Goal: Information Seeking & Learning: Learn about a topic

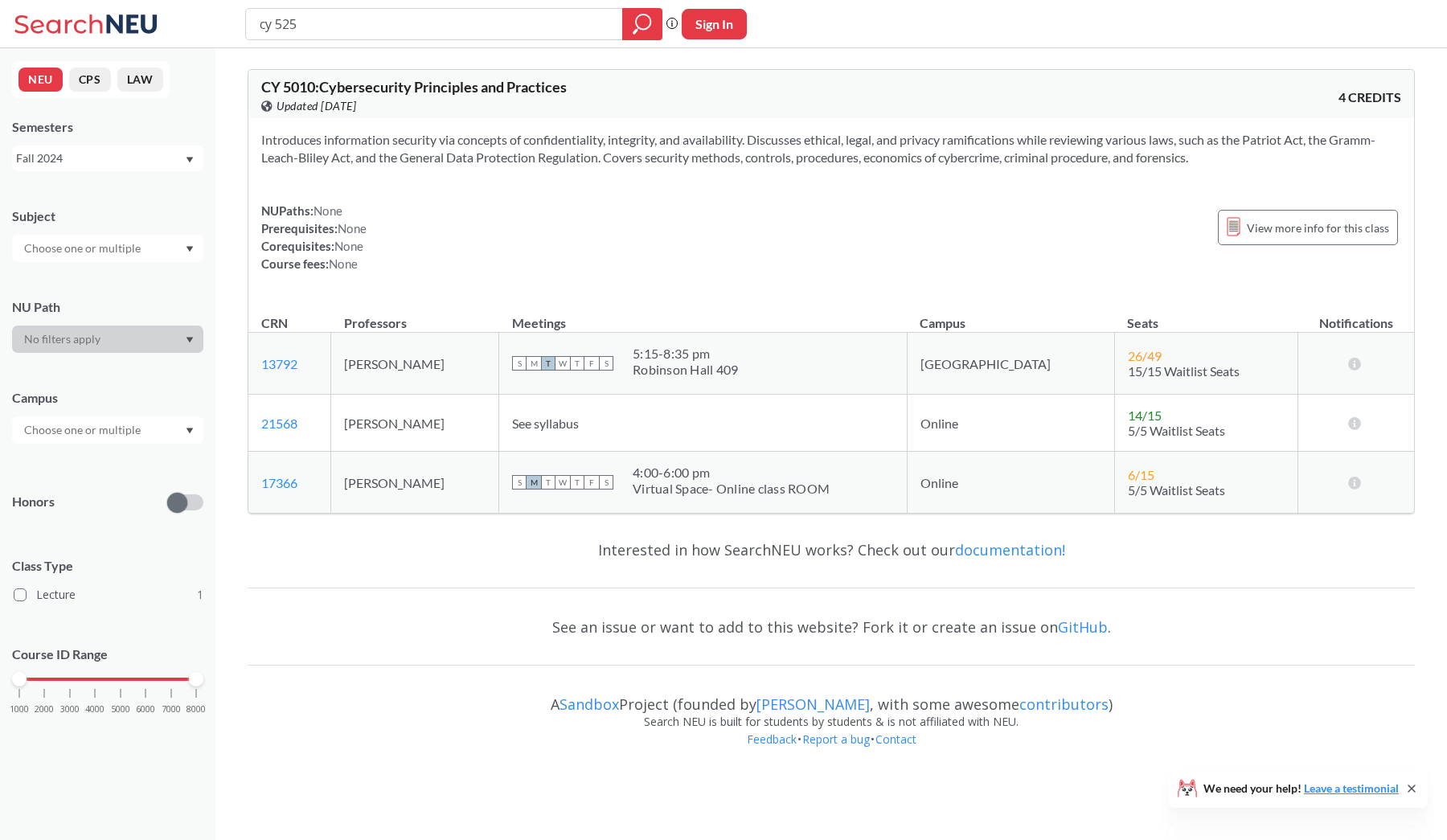
type input "cy 5250"
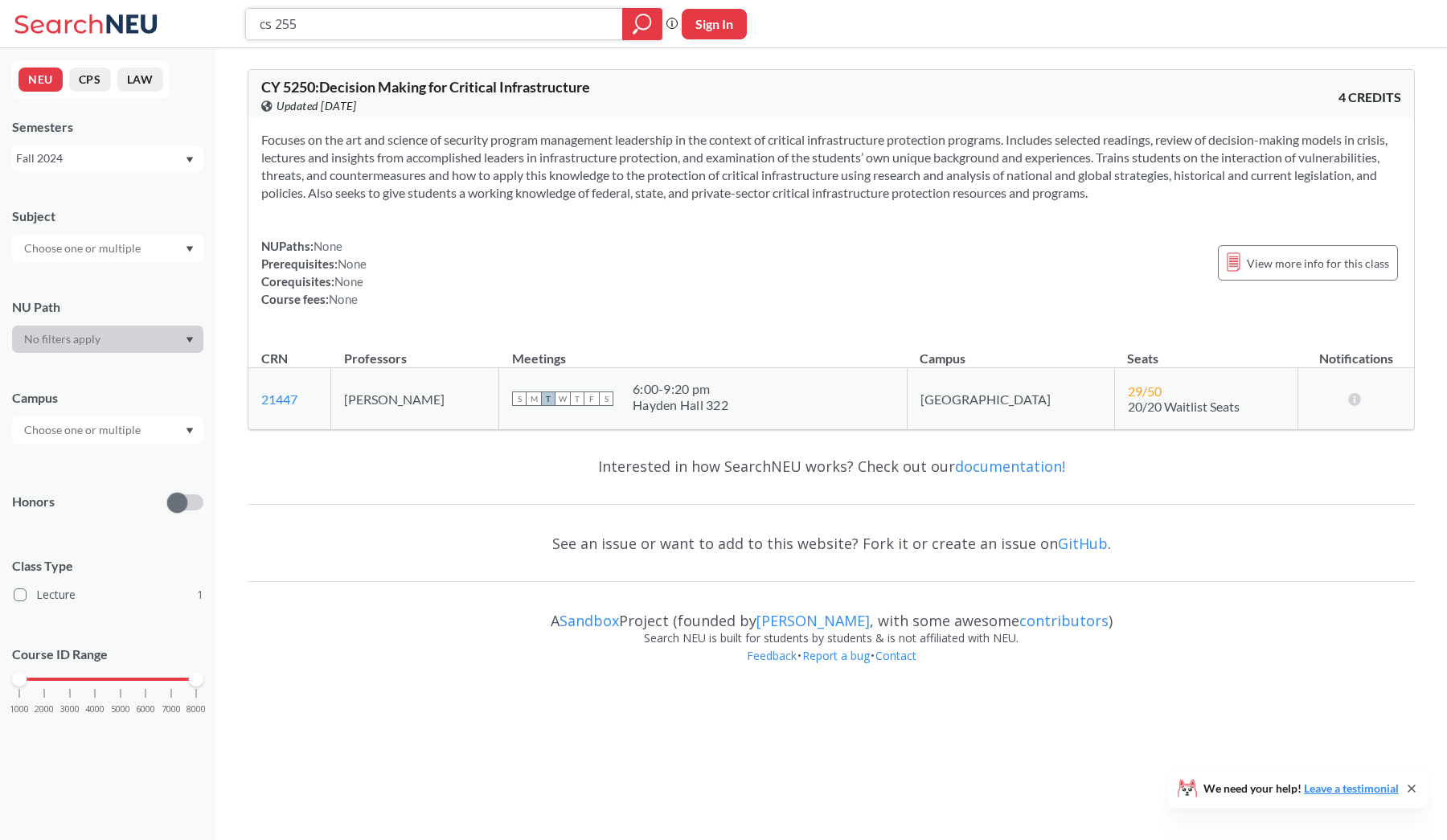
type input "cs 2550"
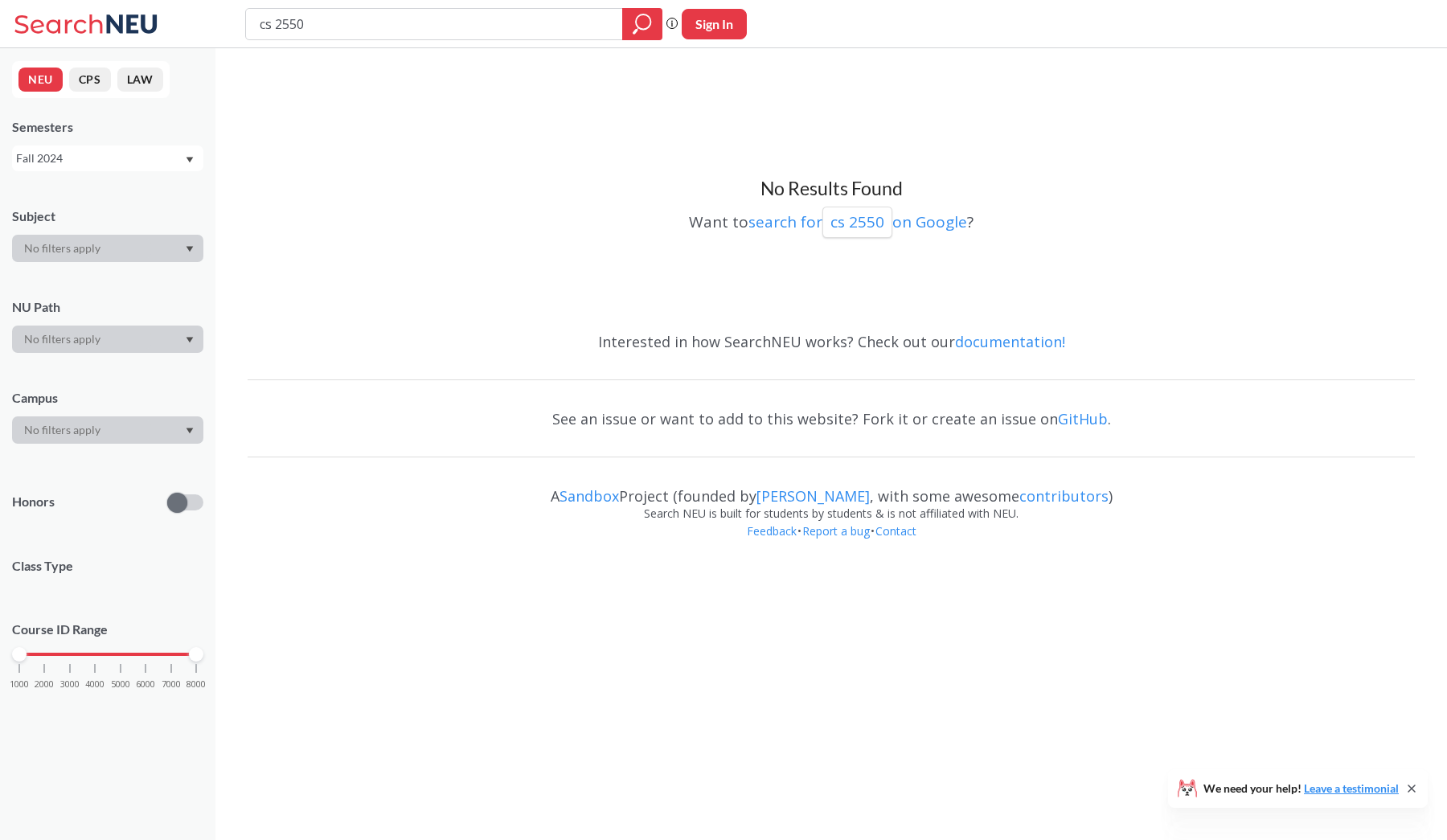
click at [181, 161] on div "Fall 2024" at bounding box center [100, 158] width 168 height 18
click at [120, 196] on div "Fall 2025" at bounding box center [111, 194] width 182 height 18
click at [155, 165] on div "Fall 2025" at bounding box center [100, 158] width 168 height 18
click at [131, 235] on div "Spring 2025" at bounding box center [111, 238] width 182 height 18
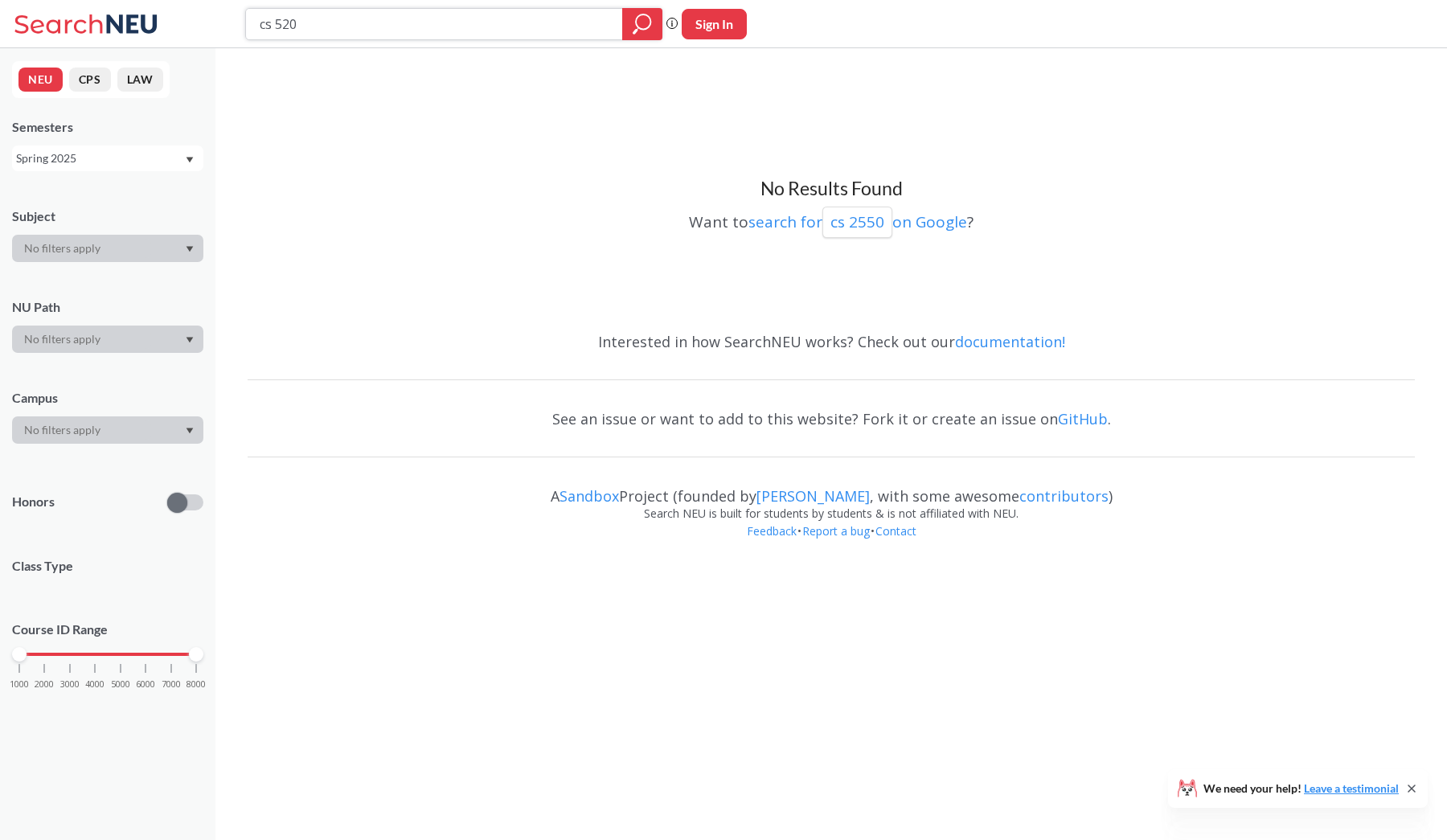
type input "cs 5200"
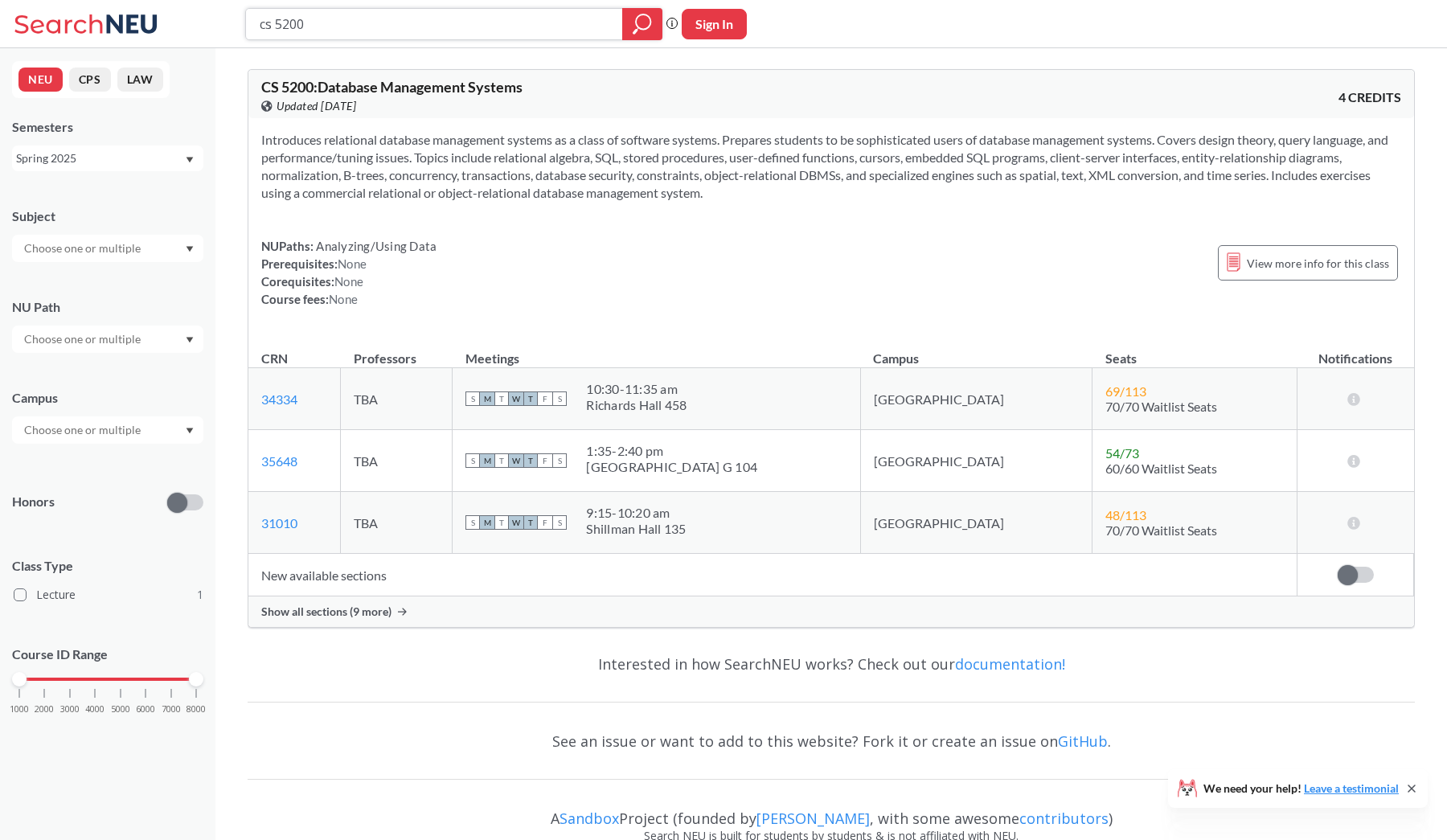
click at [390, 30] on input "cs 5200" at bounding box center [434, 24] width 353 height 27
type input "cy 5200"
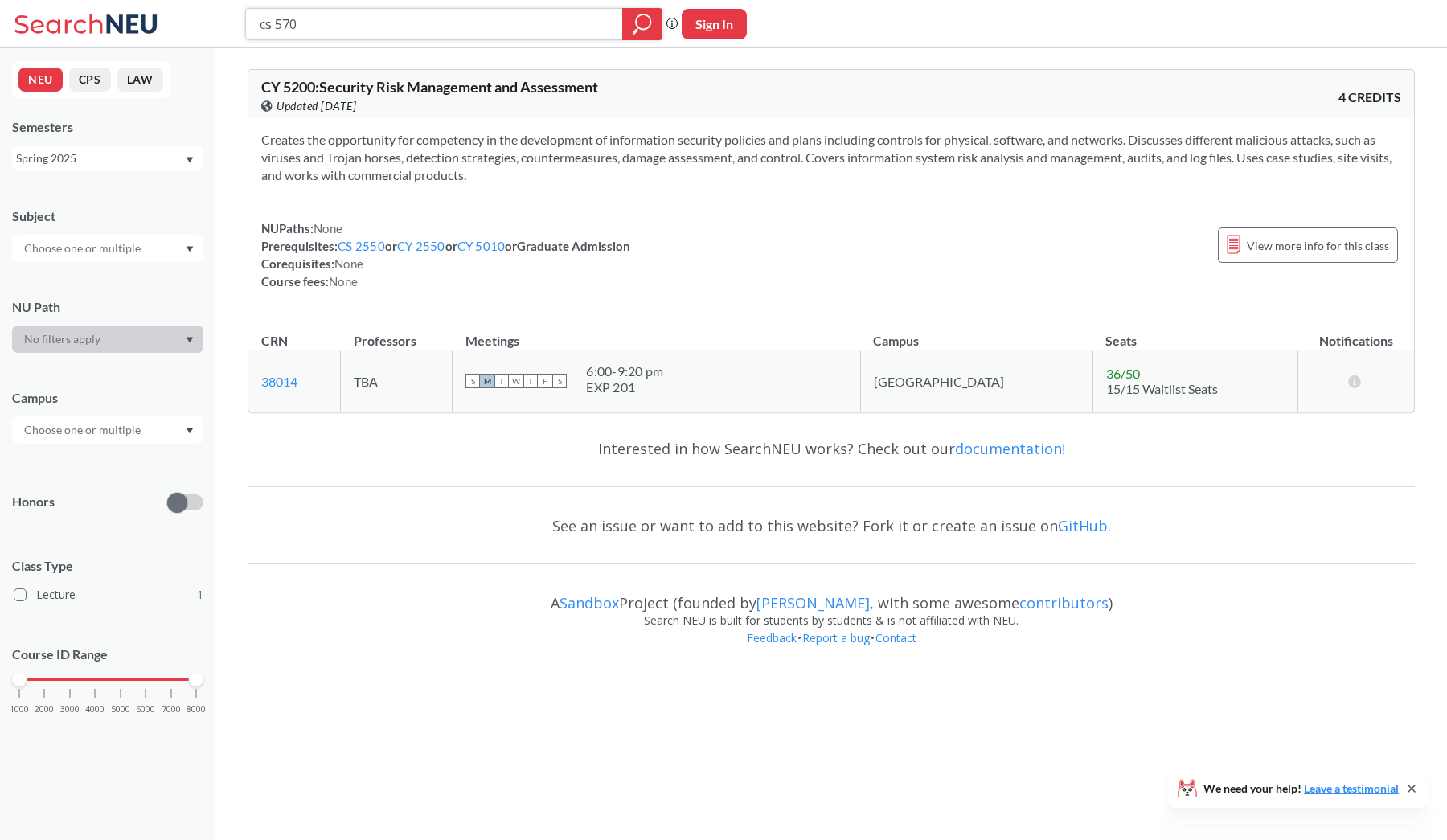
type input "cs 5700"
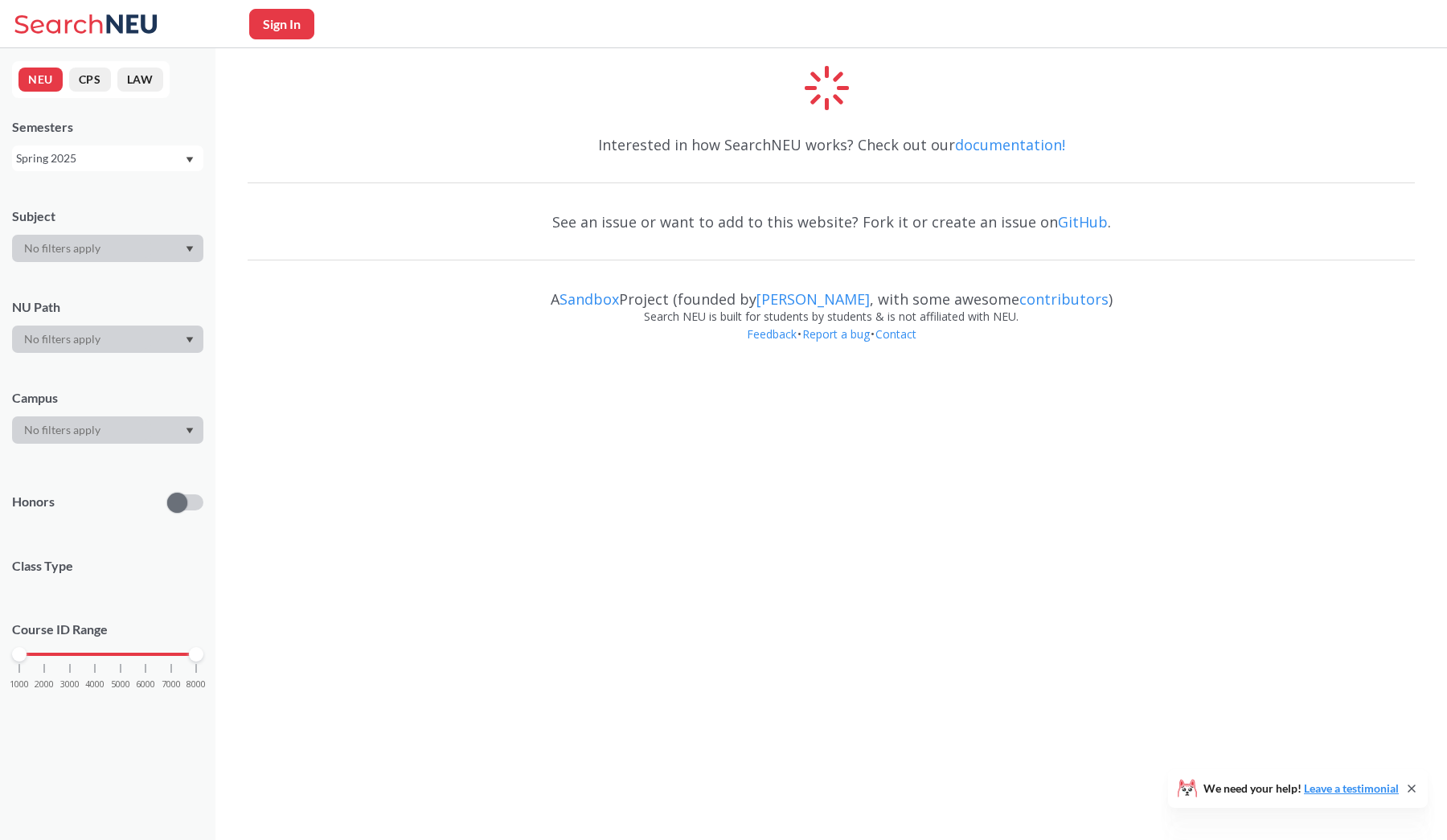
click at [139, 158] on div "Spring 2025" at bounding box center [100, 158] width 168 height 18
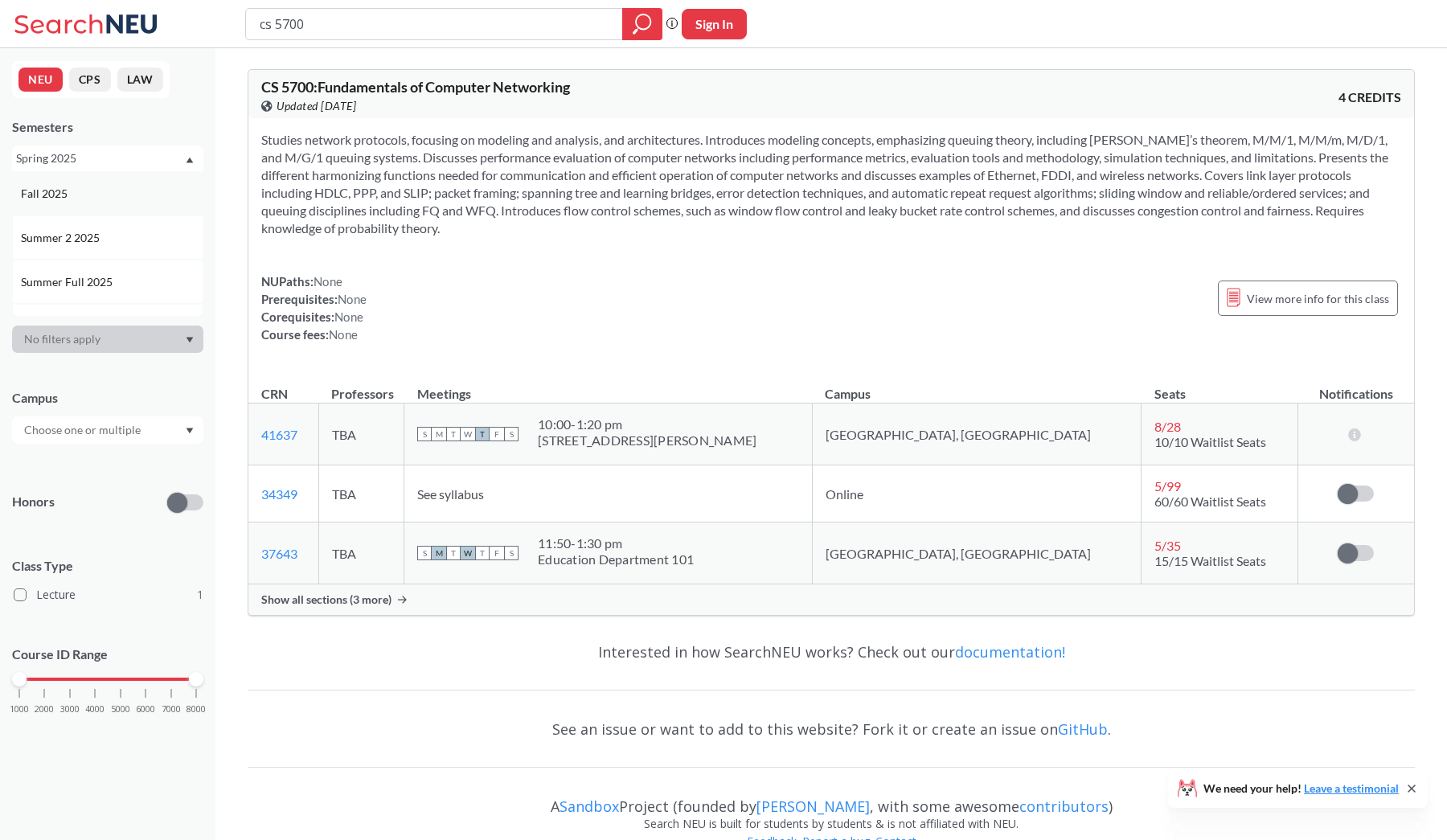
click at [95, 190] on div "Fall 2025" at bounding box center [111, 194] width 182 height 18
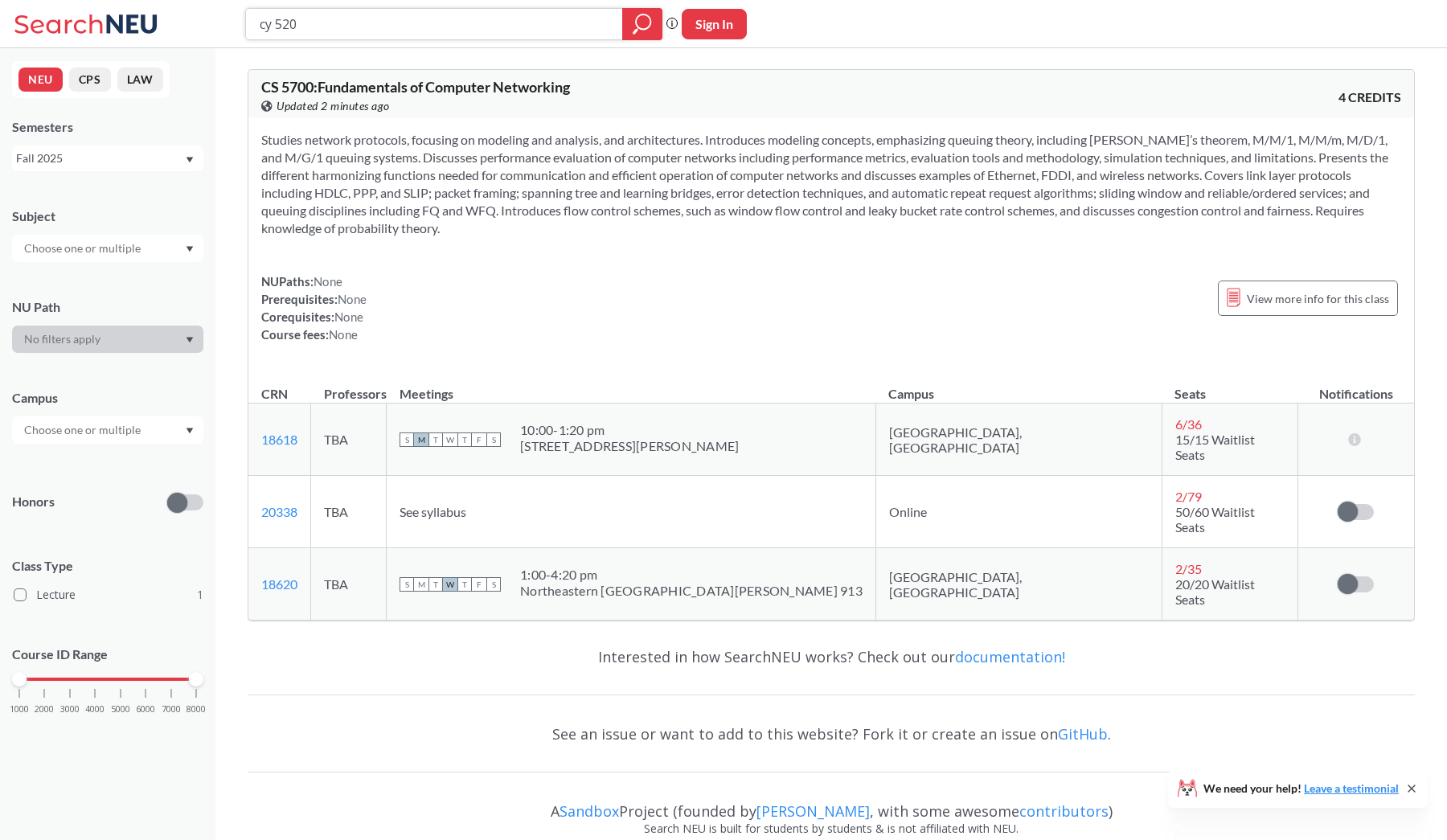
type input "cy 5200"
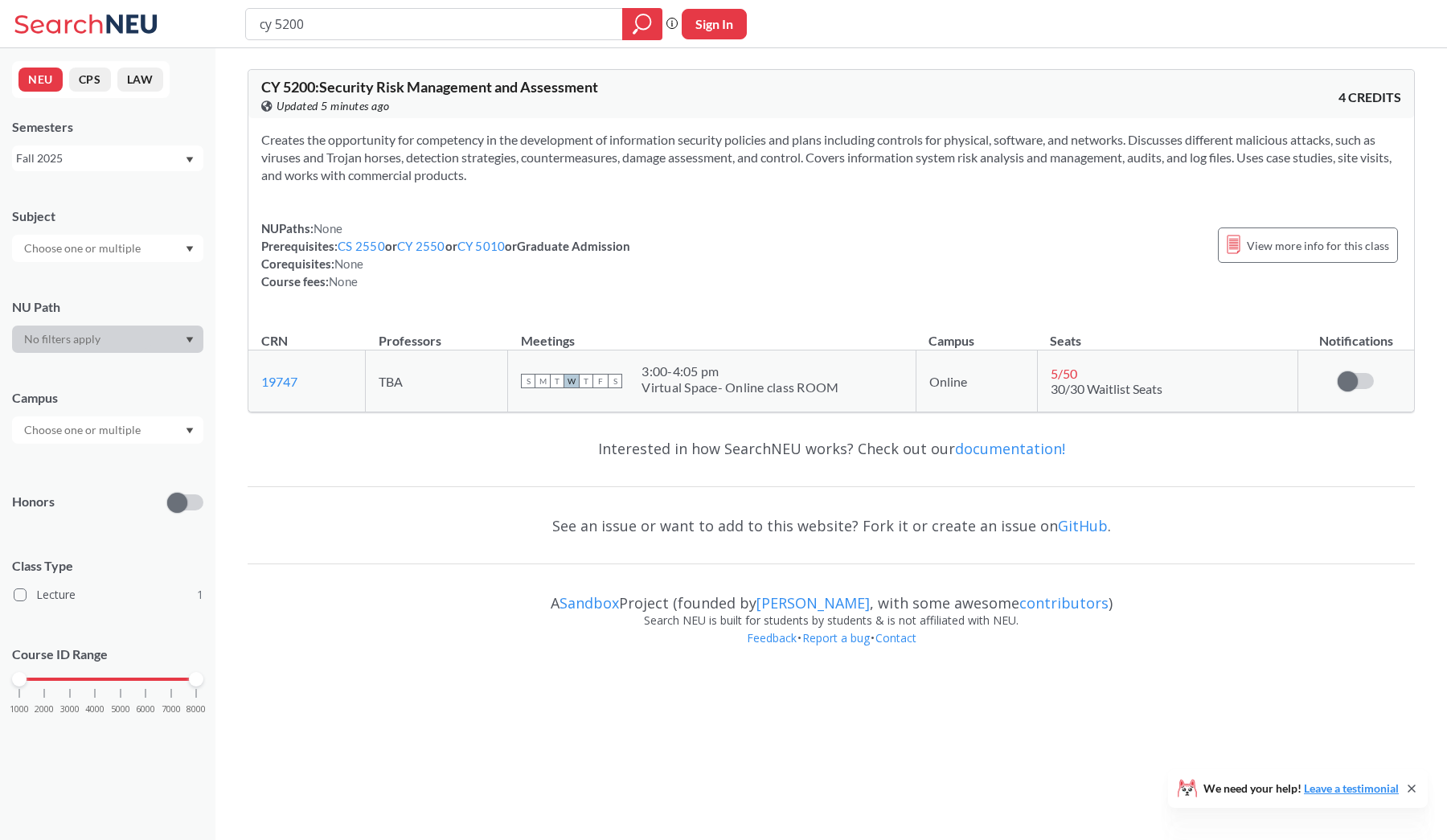
click at [751, 182] on section "Creates the opportunity for competency in the development of information securi…" at bounding box center [831, 157] width 1139 height 53
click at [365, 24] on input "cy 5200" at bounding box center [434, 24] width 353 height 27
type input "cy 5250"
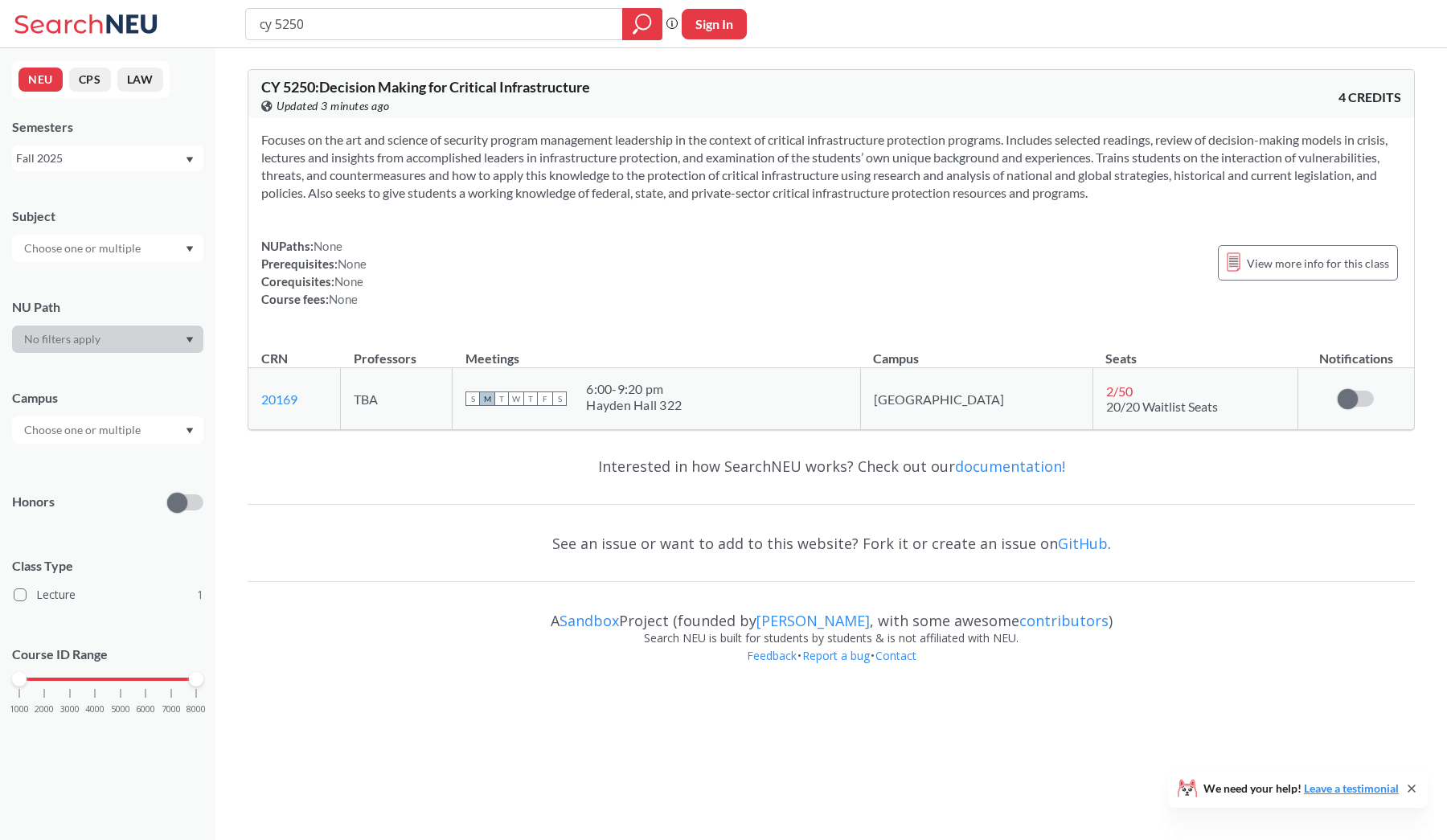
click at [128, 158] on div "Fall 2025" at bounding box center [100, 158] width 168 height 18
click at [133, 190] on div "Summer 2 2025" at bounding box center [111, 194] width 182 height 18
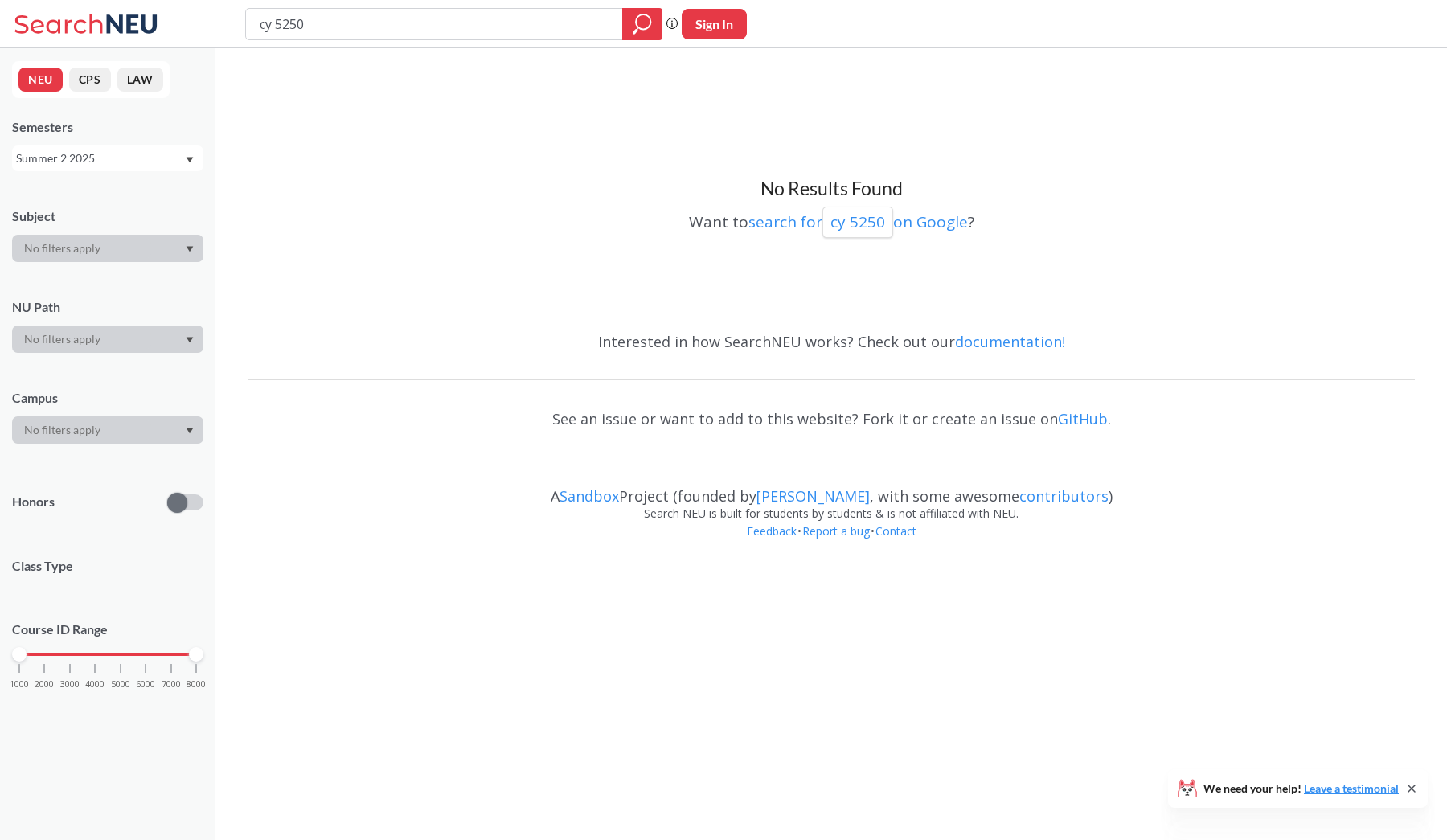
click at [138, 163] on div "Summer 2 2025" at bounding box center [100, 158] width 168 height 18
click at [127, 278] on div "Summer 1 2025" at bounding box center [111, 280] width 182 height 18
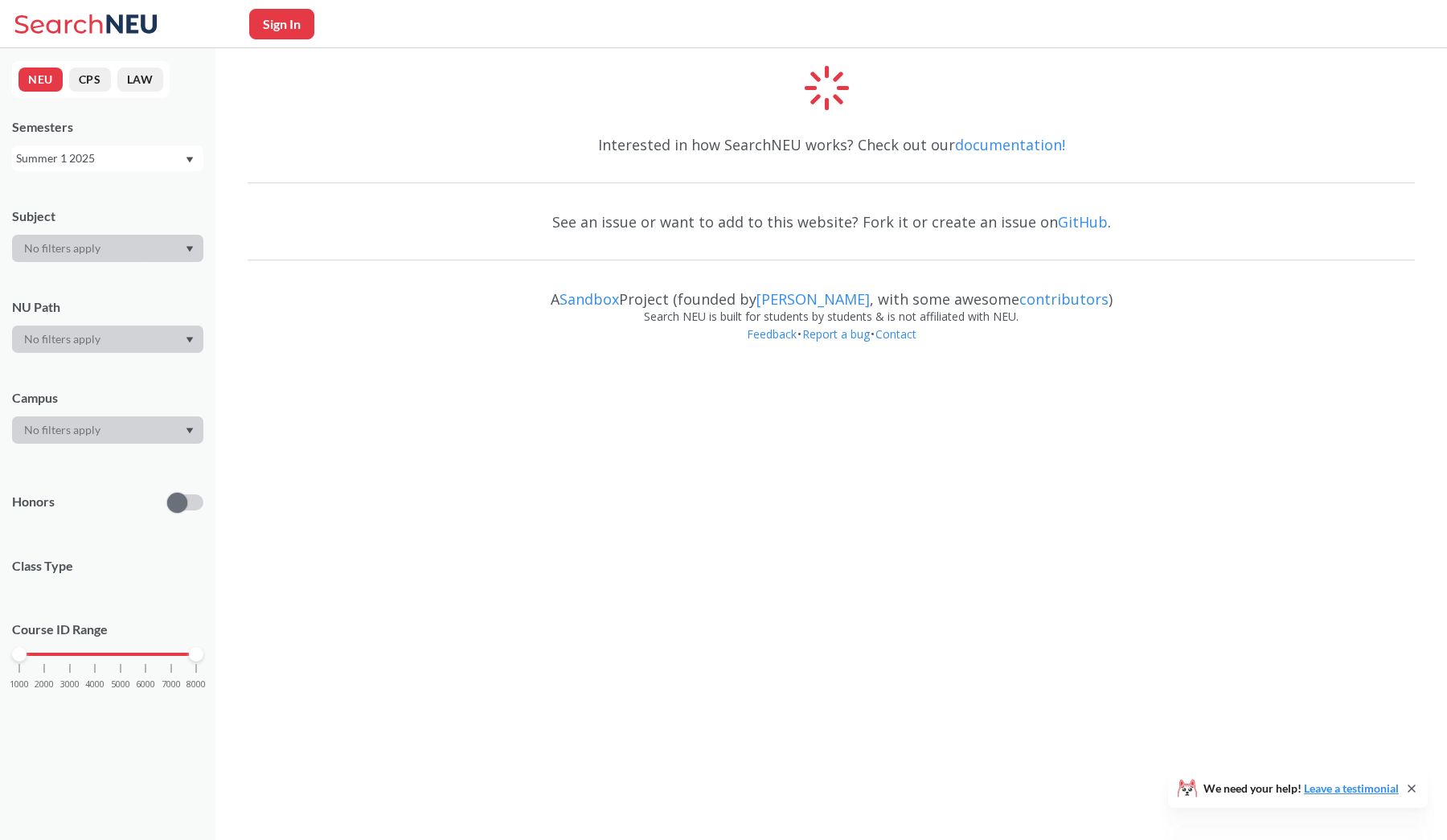
click at [128, 164] on div "Summer 1 2025" at bounding box center [100, 158] width 168 height 18
click at [294, 136] on div "Interested in how SearchNEU works? Check out our documentation!" at bounding box center [831, 144] width 1167 height 47
click at [186, 159] on icon "Dropdown arrow" at bounding box center [190, 160] width 8 height 6
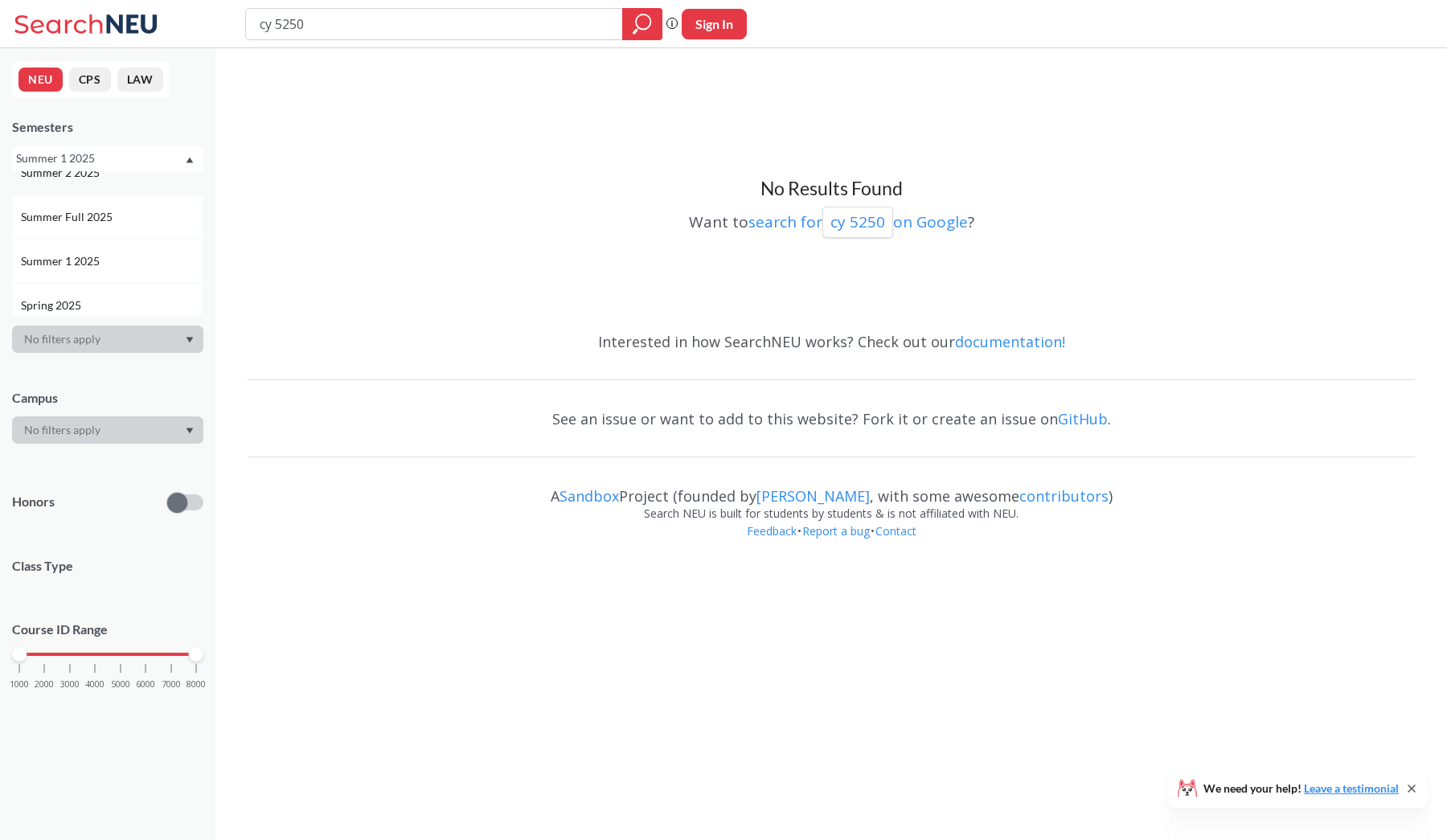
scroll to position [70, 0]
click at [129, 294] on div "Spring 2025" at bounding box center [111, 301] width 182 height 18
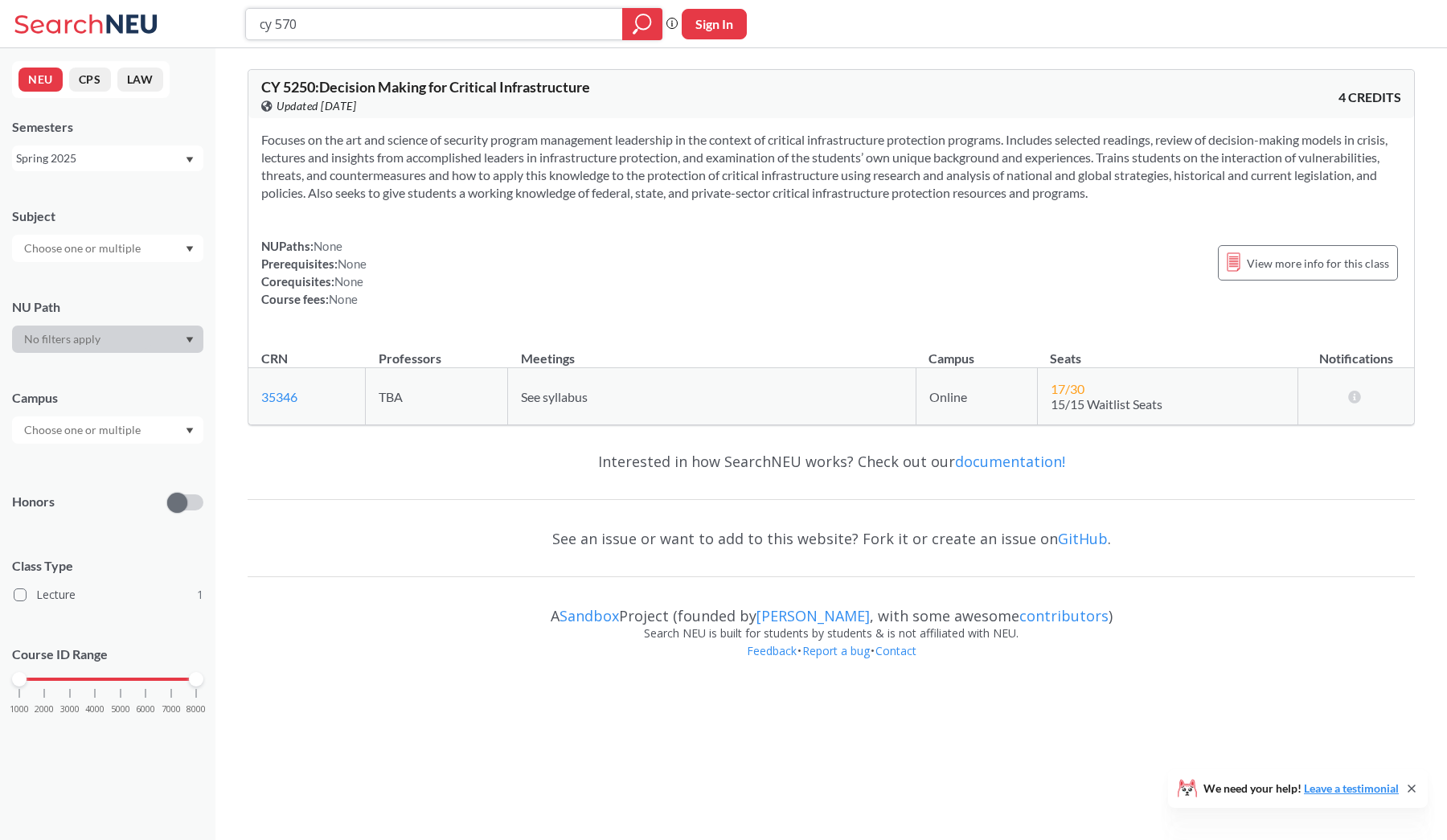
type input "cy 5700"
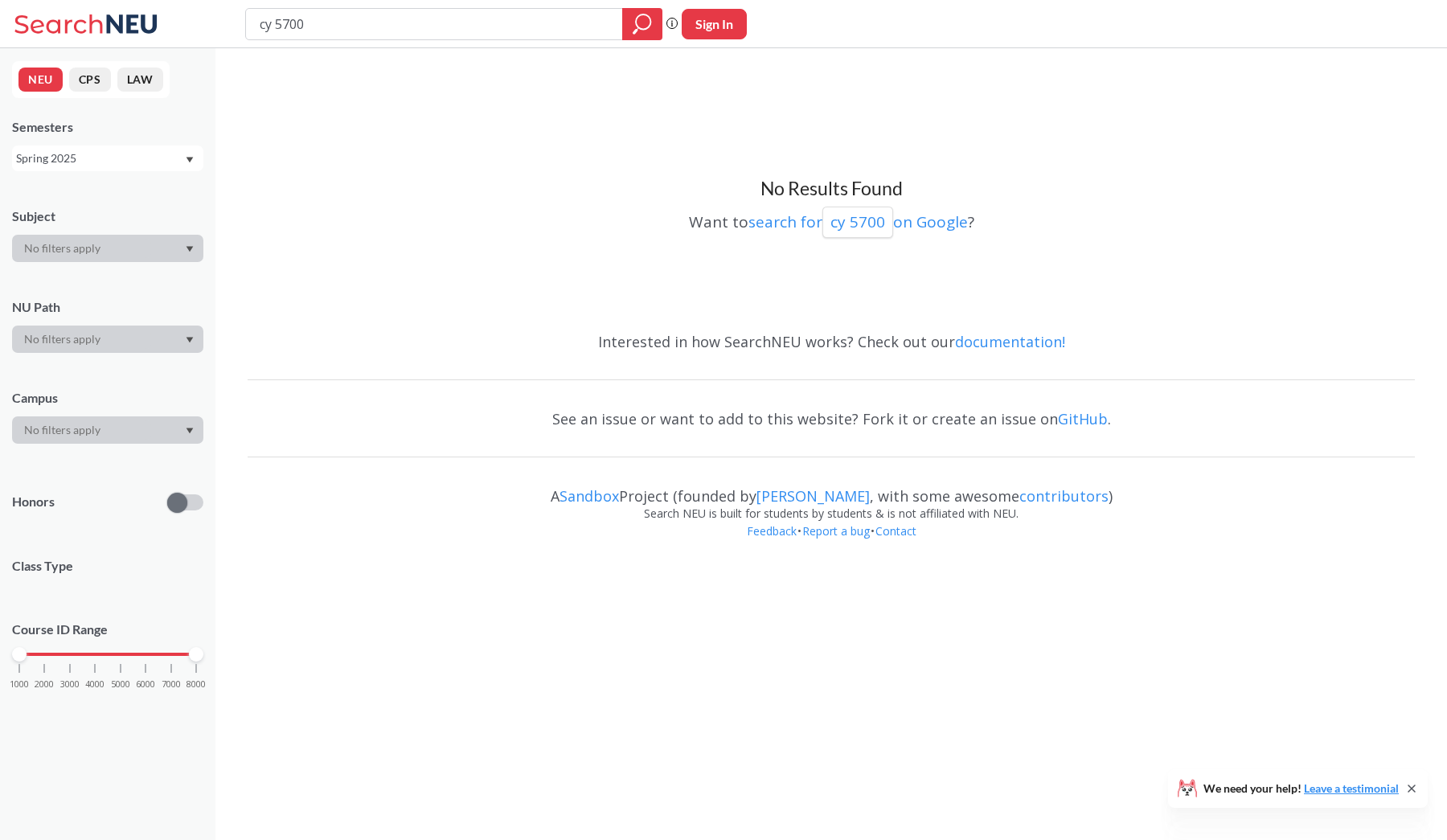
click at [106, 166] on div "Spring 2025" at bounding box center [100, 158] width 168 height 18
click at [97, 203] on div "Fall 2025" at bounding box center [107, 193] width 191 height 44
type input "cy 5770"
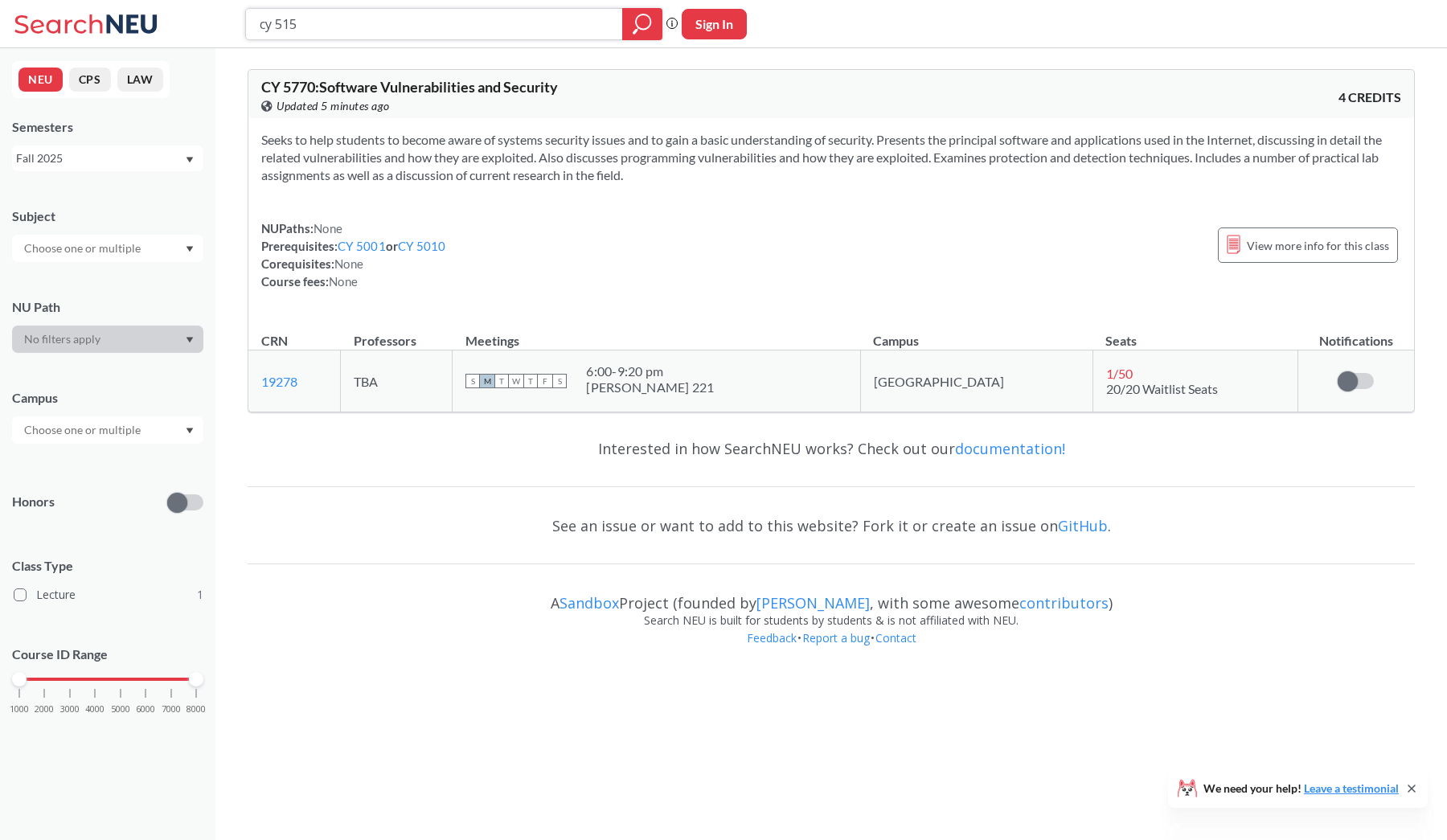
type input "cy 5150"
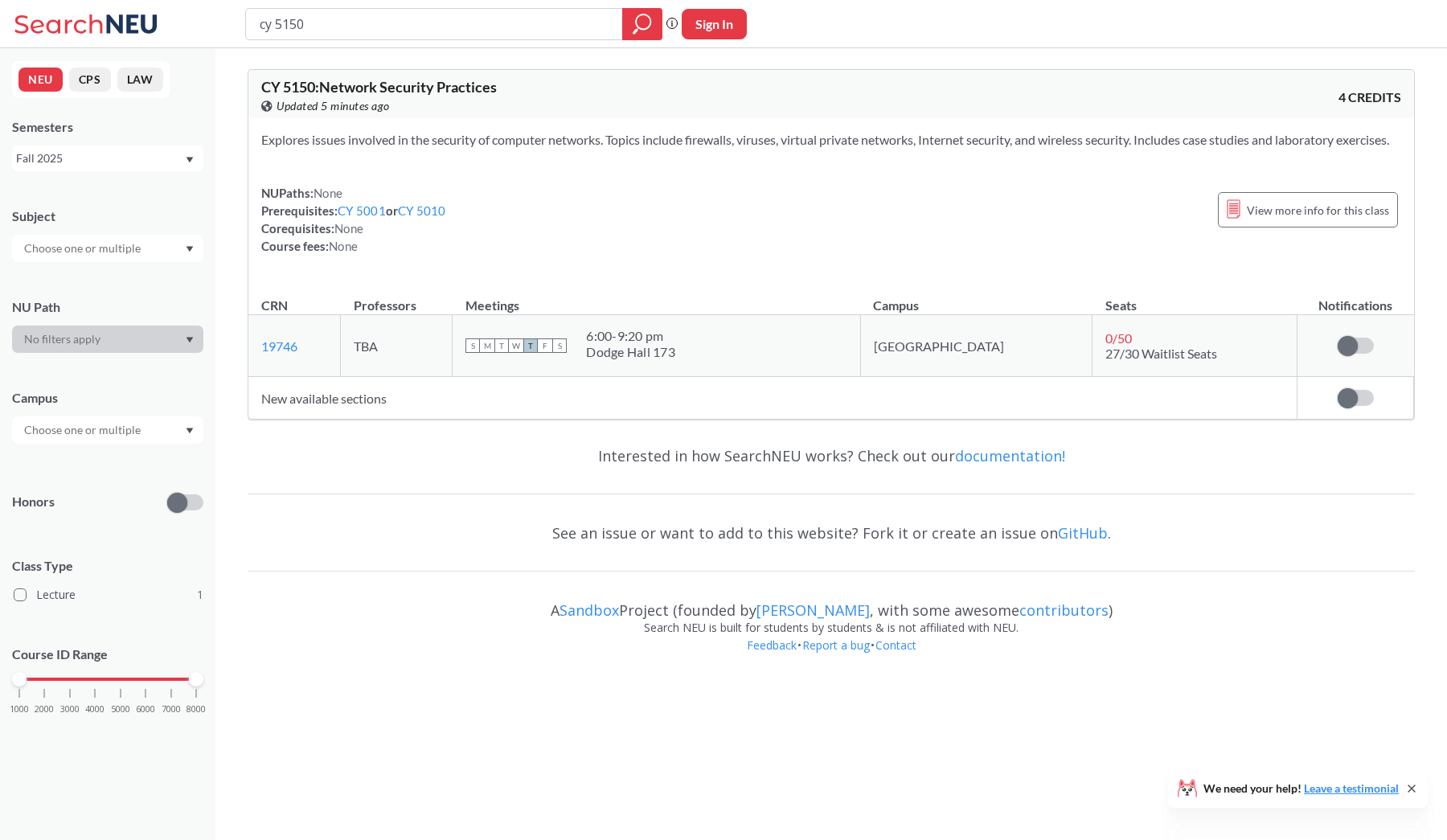
click at [153, 163] on div "Fall 2025" at bounding box center [100, 158] width 168 height 18
click at [148, 273] on div "Spring 2025" at bounding box center [111, 282] width 182 height 18
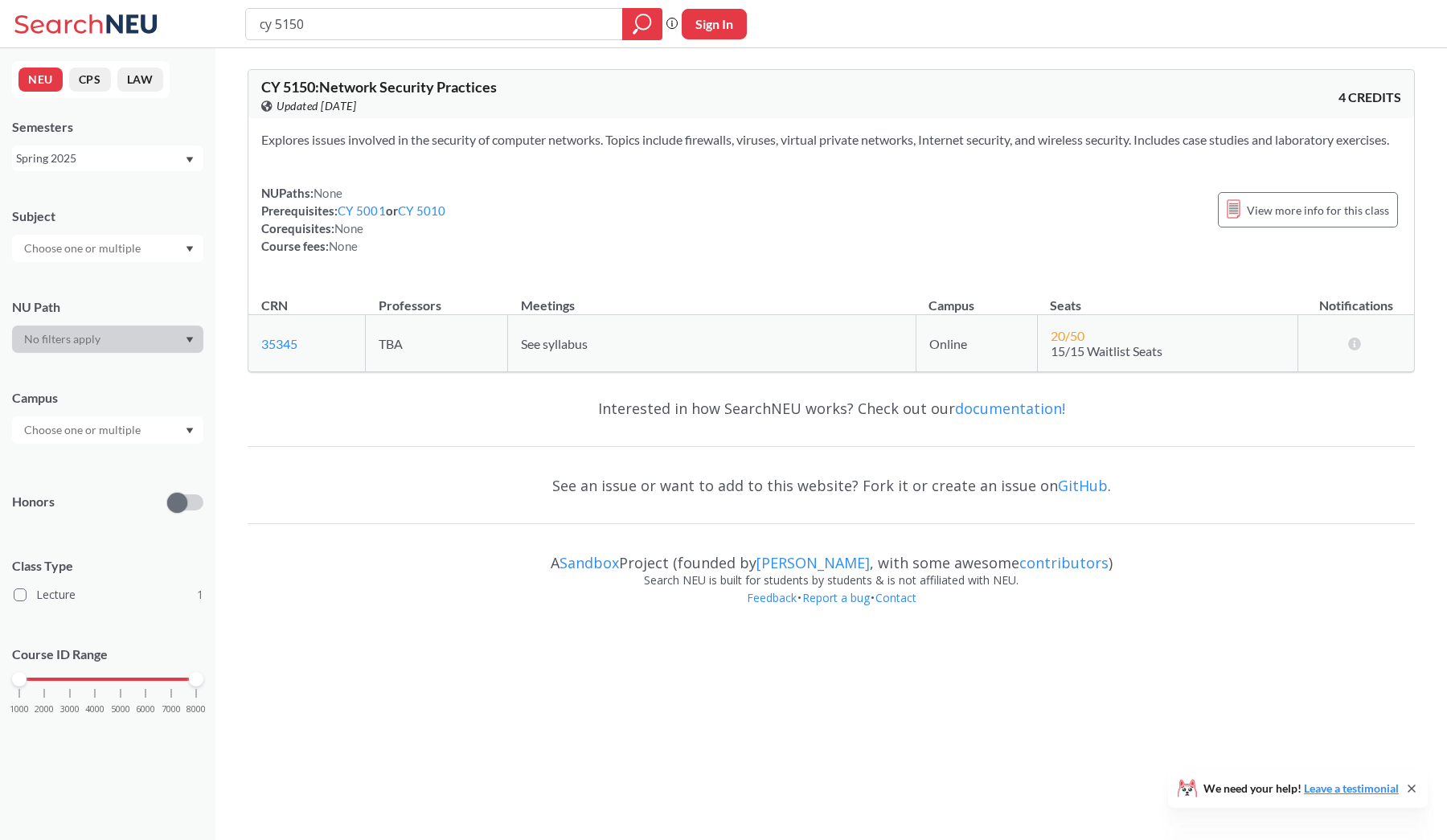
click at [141, 161] on div "Spring 2025" at bounding box center [100, 158] width 168 height 18
click at [109, 207] on div "Fall 2025" at bounding box center [107, 193] width 191 height 44
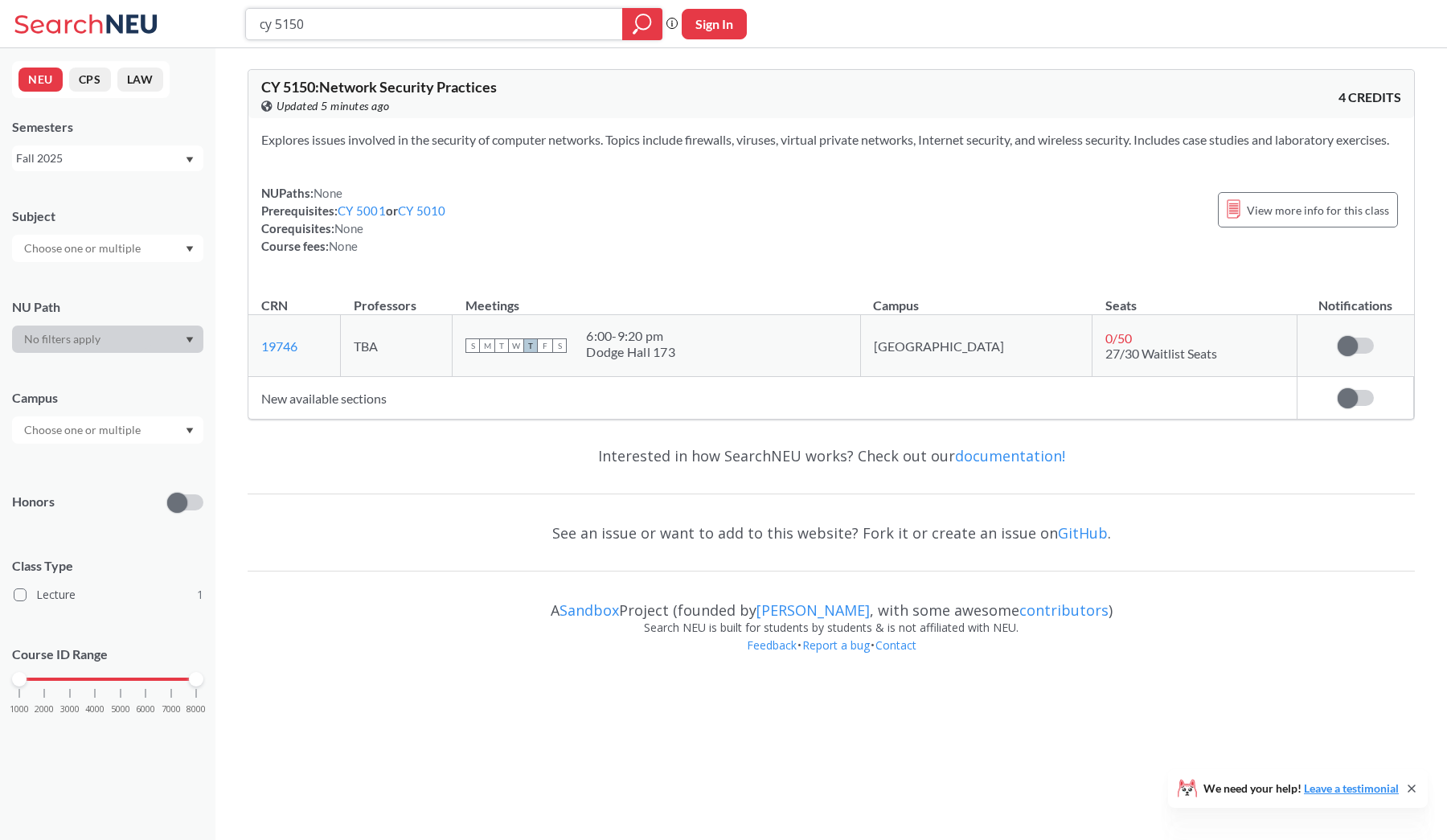
click at [324, 18] on input "cy 5150" at bounding box center [434, 24] width 353 height 27
type input "cy 5130"
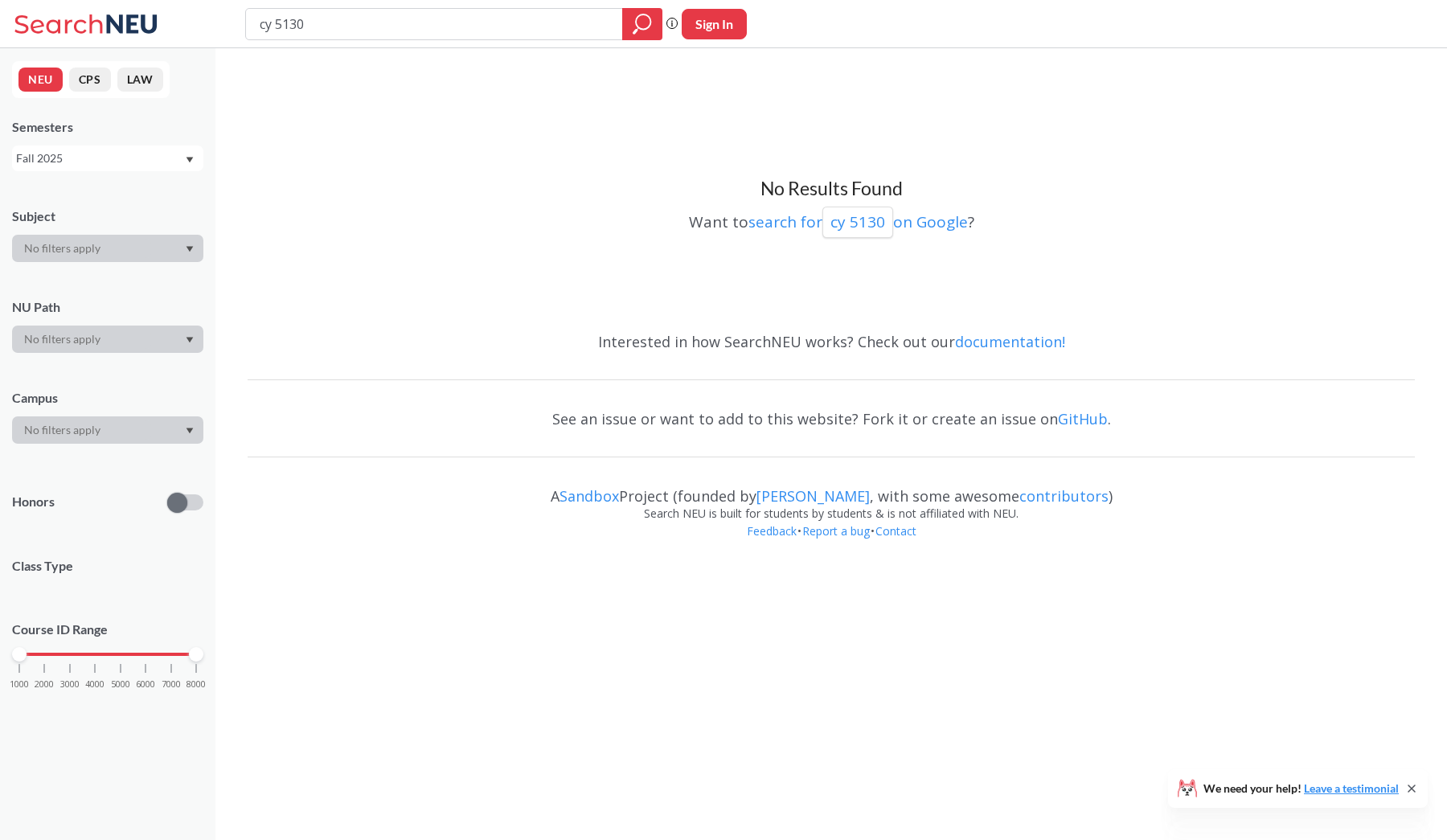
click at [146, 160] on div "Fall 2025" at bounding box center [100, 158] width 168 height 18
click at [124, 239] on div "Spring 2025" at bounding box center [111, 235] width 182 height 18
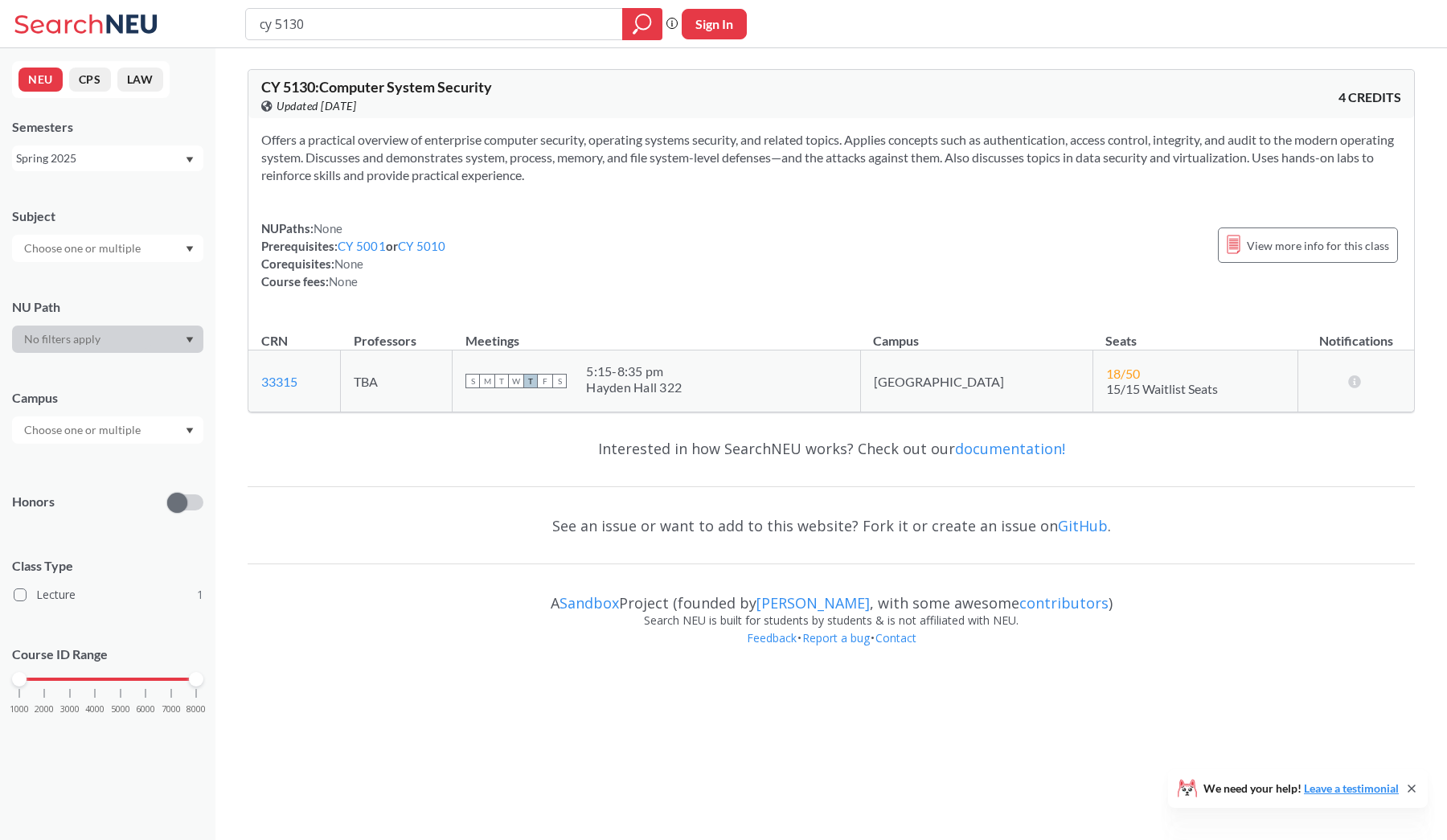
click at [171, 153] on div "Spring 2025" at bounding box center [100, 158] width 168 height 18
click at [115, 194] on div "Fall 2025" at bounding box center [111, 194] width 182 height 18
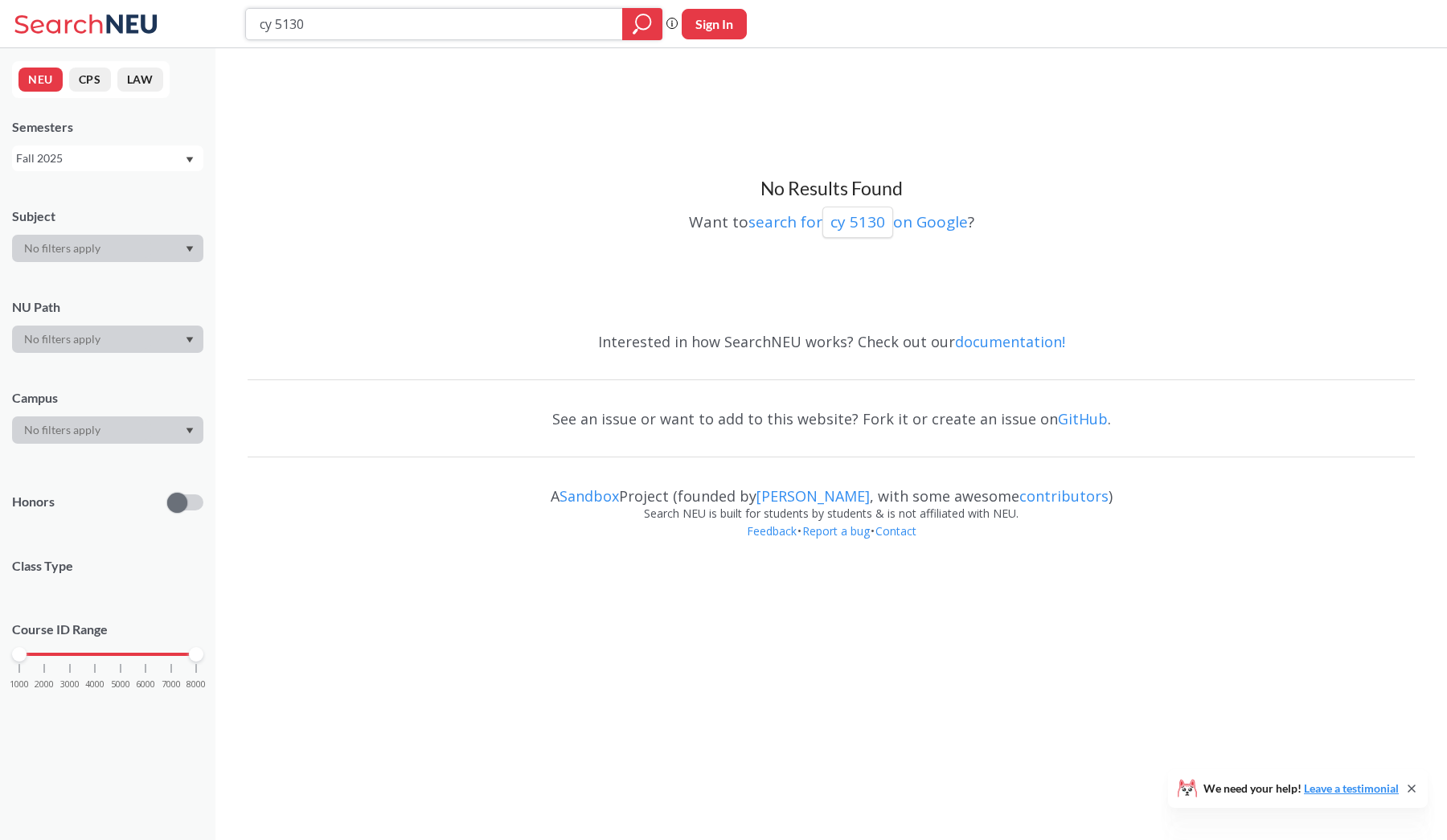
click at [344, 19] on input "cy 5130" at bounding box center [434, 24] width 353 height 27
type input "cy 5120"
click at [116, 162] on div "Fall 2025" at bounding box center [100, 158] width 168 height 18
click at [86, 266] on div "Spring 2025" at bounding box center [111, 273] width 182 height 18
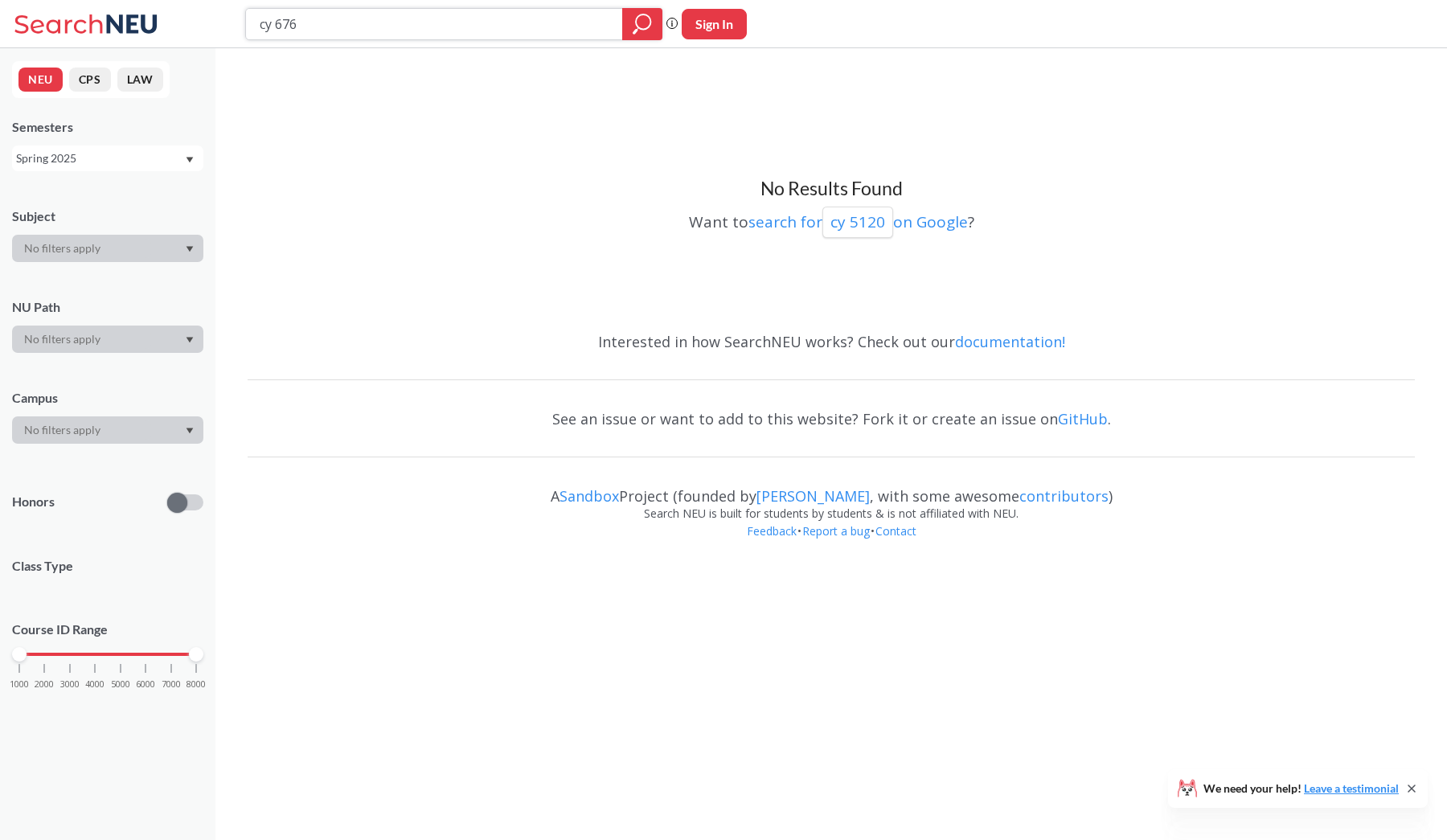
type input "cy 6760"
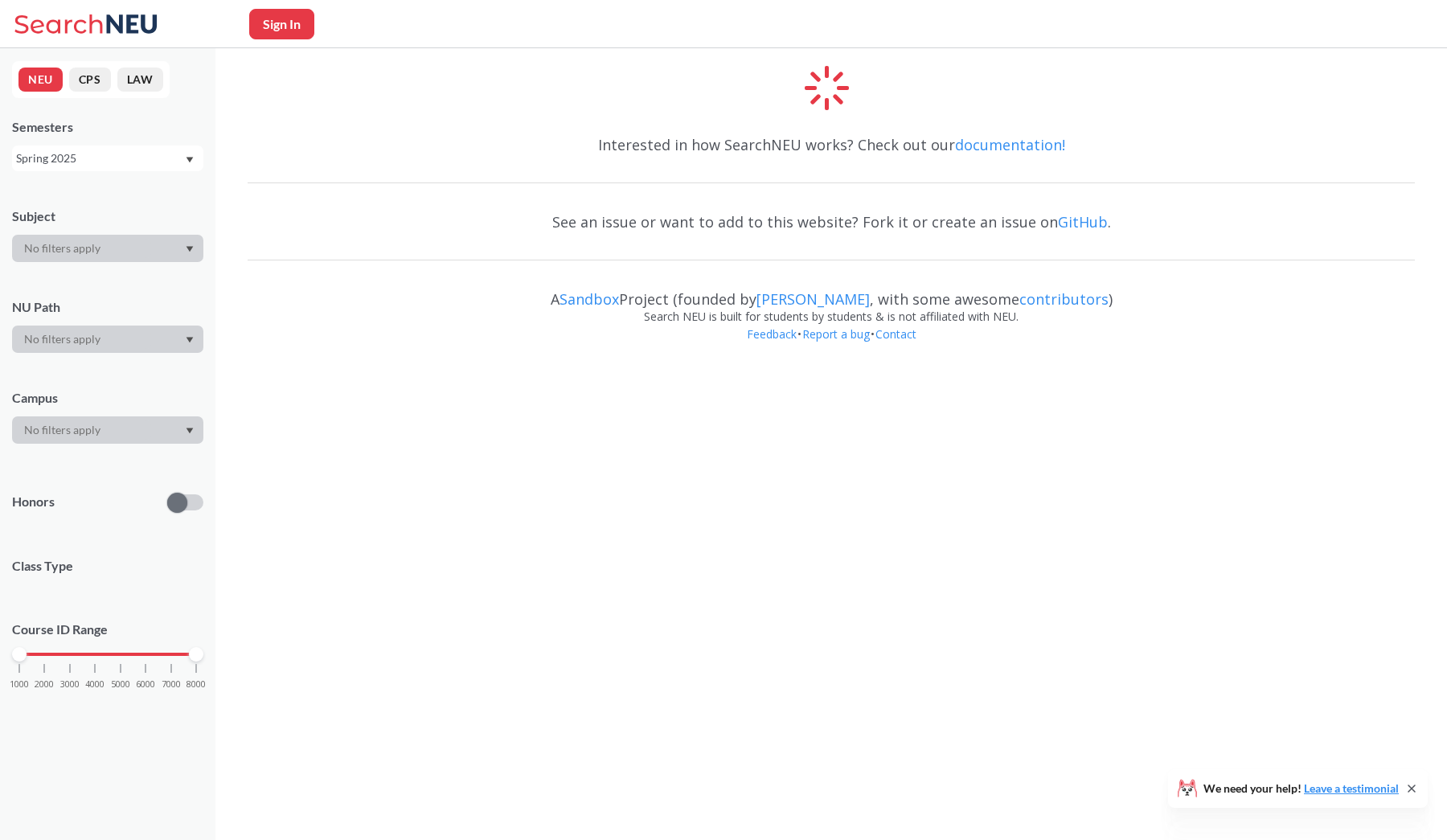
click at [128, 159] on div "Spring 2025" at bounding box center [100, 158] width 168 height 18
click at [312, 203] on div "See an issue or want to add to this website? Fork it or create an issue on GitH…" at bounding box center [831, 222] width 1167 height 47
click at [171, 156] on div "Spring 2025" at bounding box center [100, 158] width 168 height 18
click at [157, 185] on div "Fall 2025" at bounding box center [111, 194] width 182 height 18
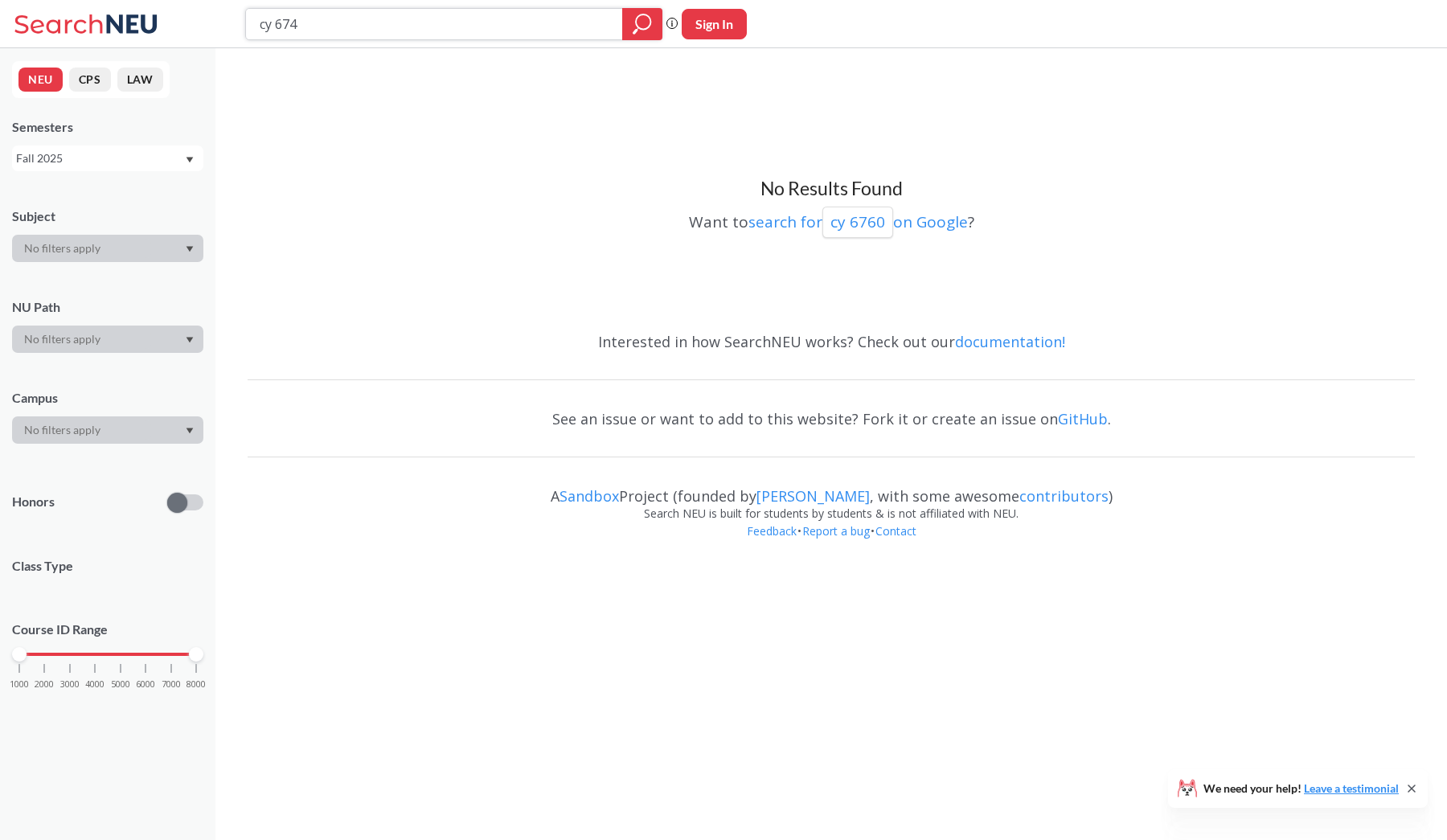
type input "cy 6740"
type input "cy 6120"
type input "cy 5240"
click at [122, 167] on div "Fall 2025" at bounding box center [107, 158] width 191 height 26
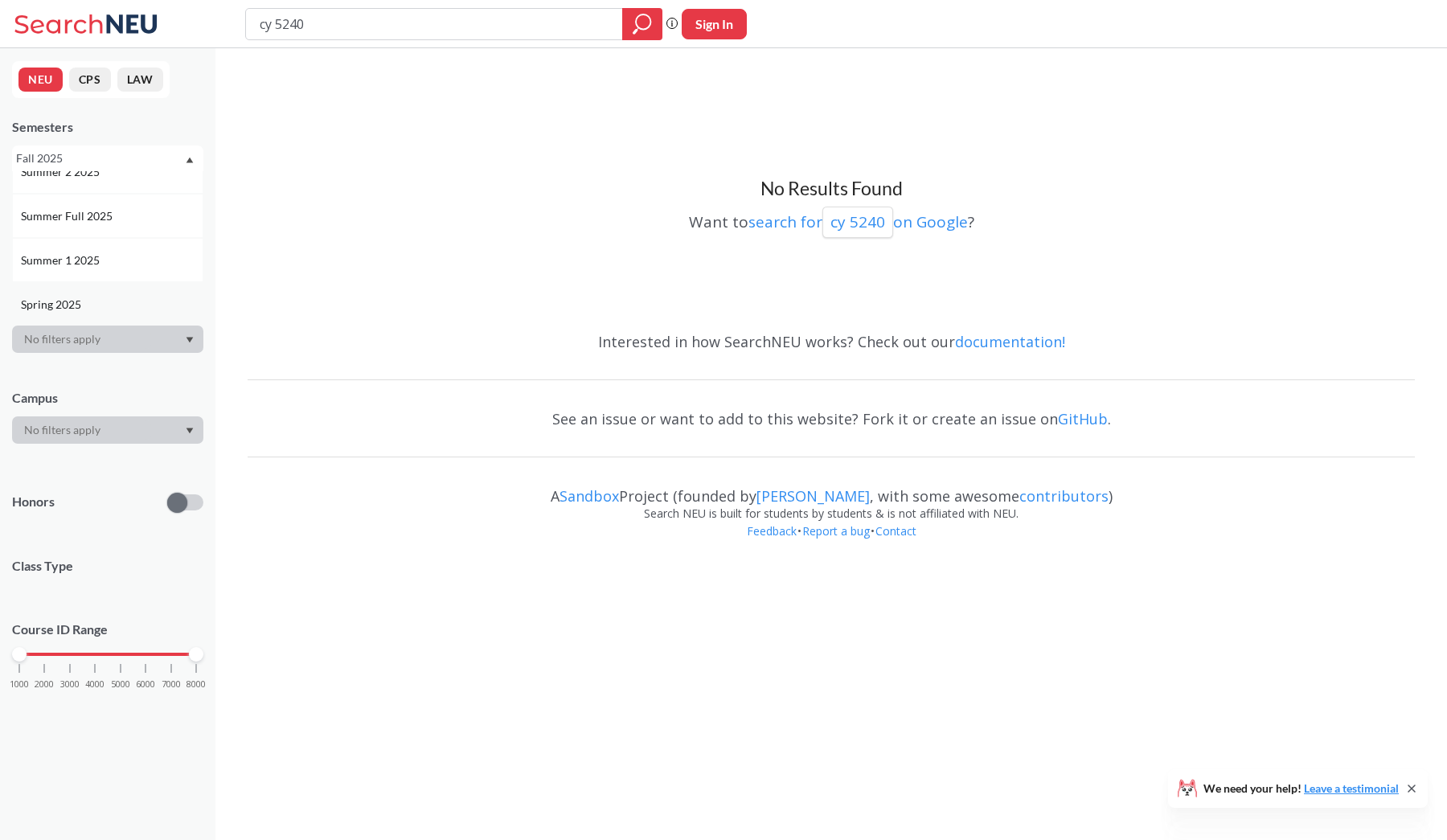
click at [106, 300] on div "Spring 2025" at bounding box center [111, 305] width 182 height 18
type input "cy 5210"
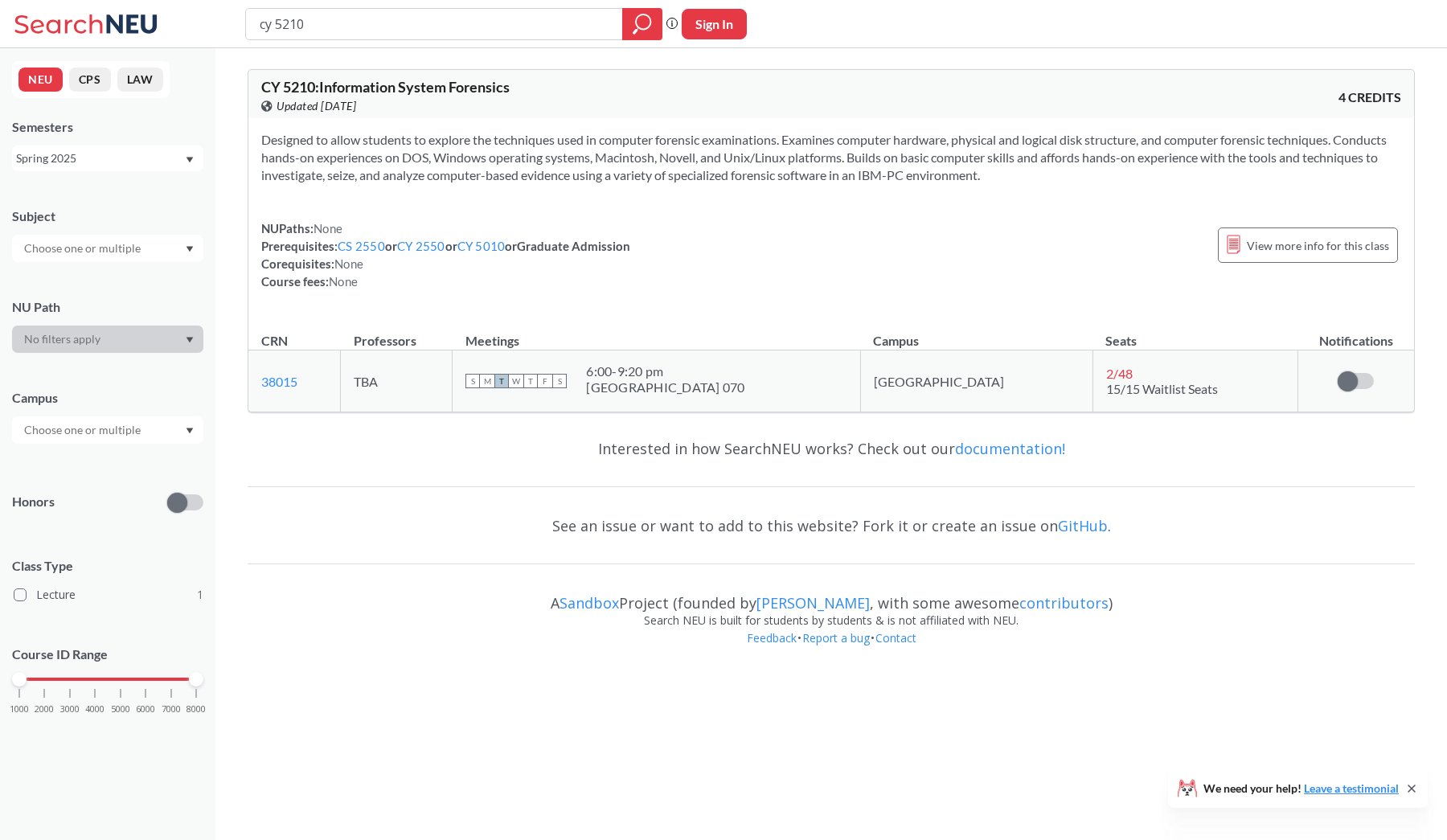
click at [97, 159] on div "Spring 2025" at bounding box center [100, 158] width 168 height 18
click at [74, 192] on div "Fall 2025" at bounding box center [111, 194] width 182 height 18
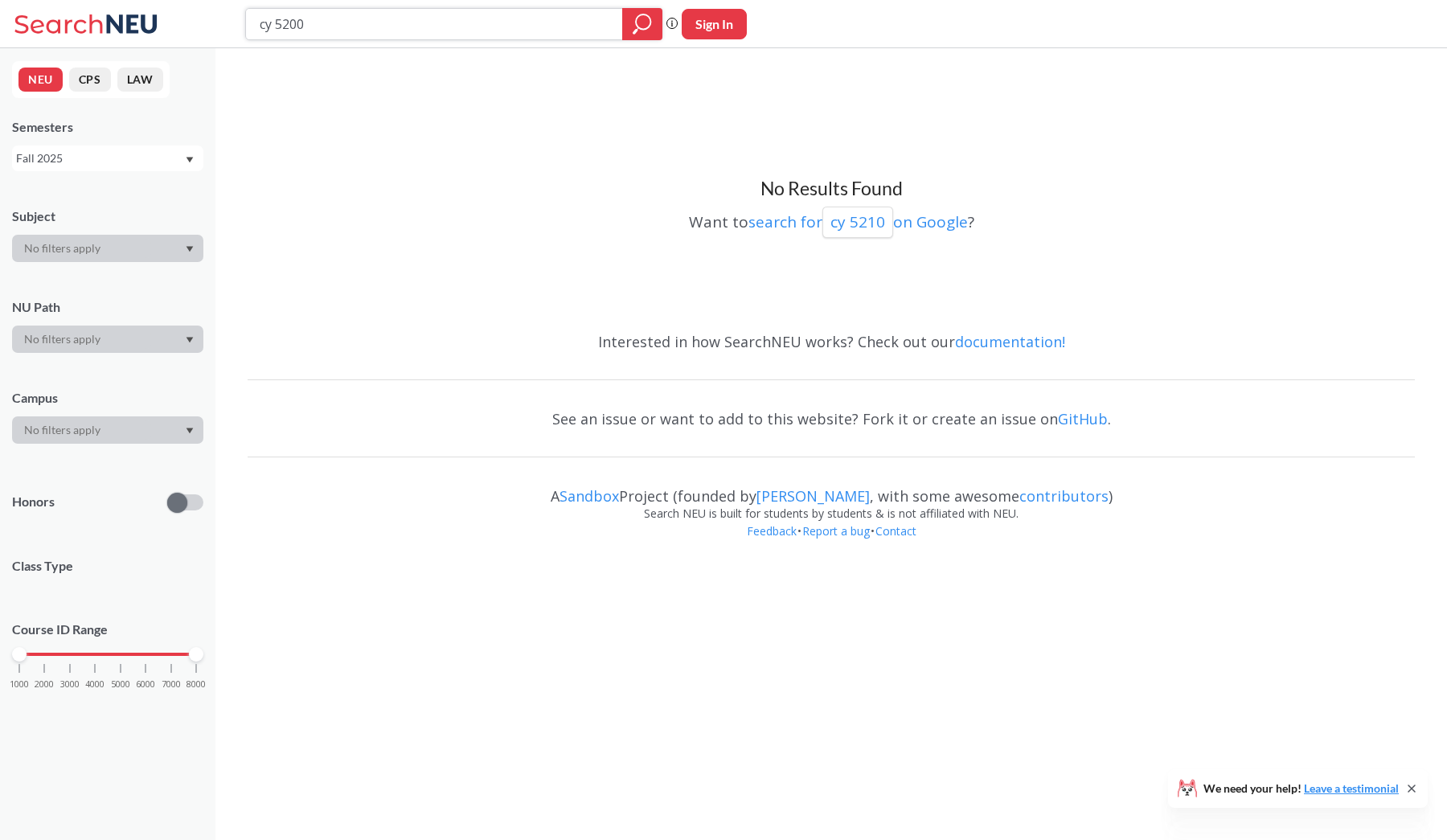
type input "cy 5200"
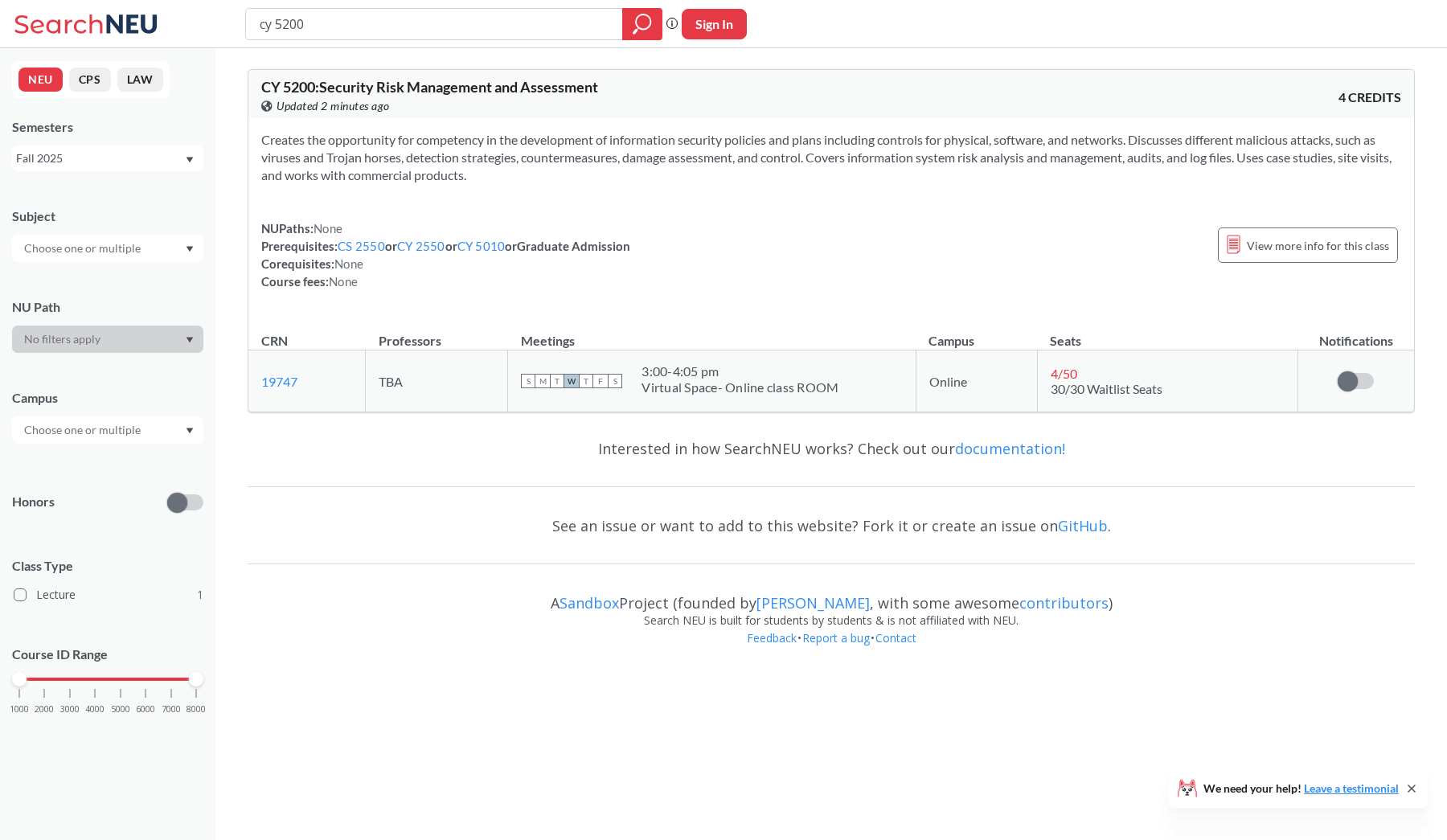
click at [843, 204] on div "Creates the opportunity for competency in the development of information securi…" at bounding box center [831, 217] width 1165 height 198
